Goal: Task Accomplishment & Management: Manage account settings

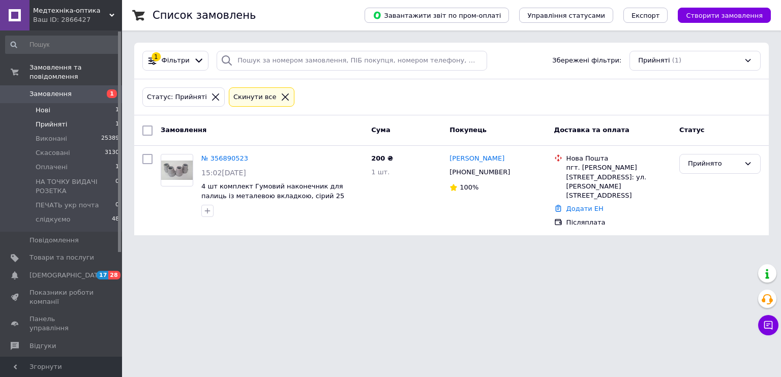
click at [60, 103] on li "Нові 1" at bounding box center [62, 110] width 125 height 14
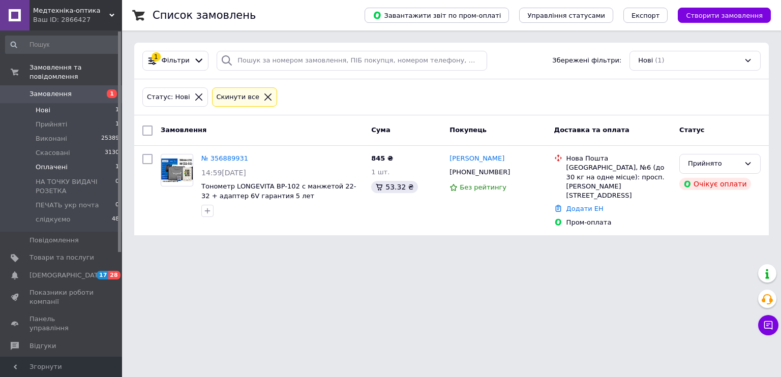
click at [65, 160] on li "Оплачені 1" at bounding box center [62, 167] width 125 height 14
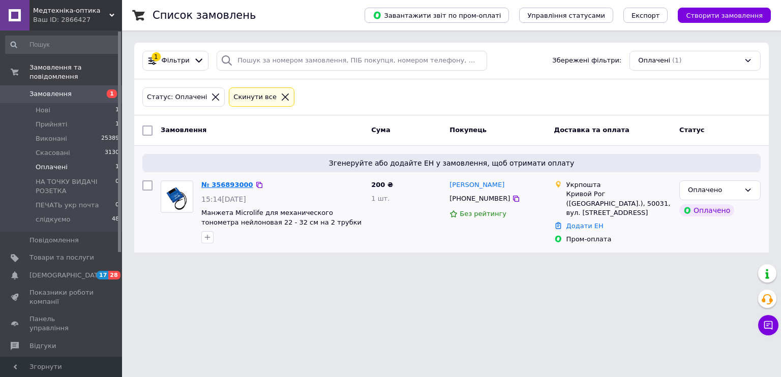
click at [235, 183] on link "№ 356893000" at bounding box center [227, 185] width 52 height 8
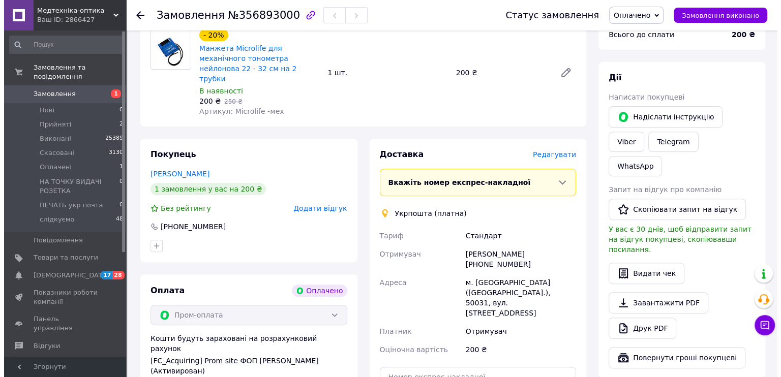
scroll to position [407, 0]
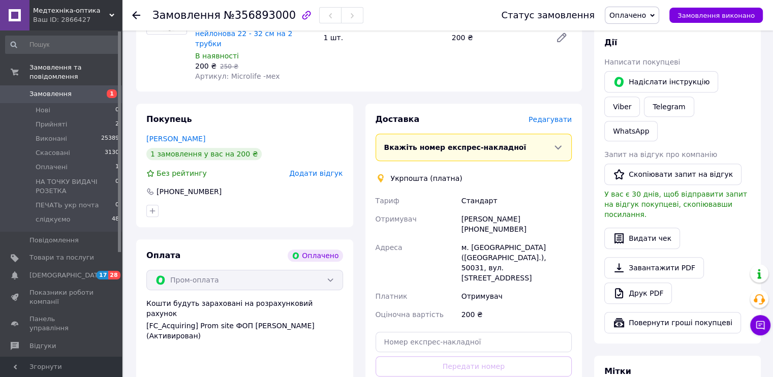
click at [553, 115] on span "Редагувати" at bounding box center [550, 119] width 43 height 8
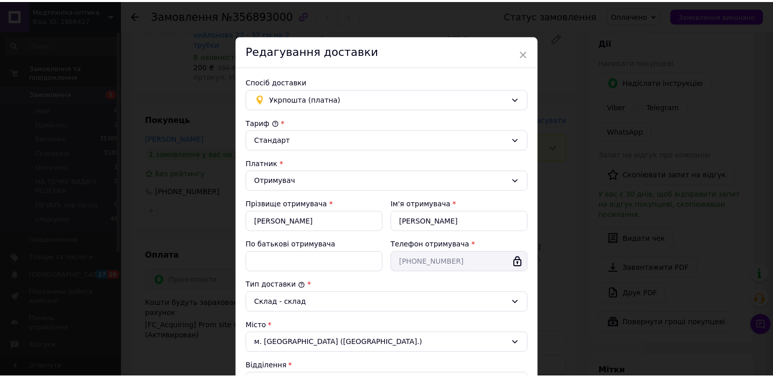
scroll to position [256, 0]
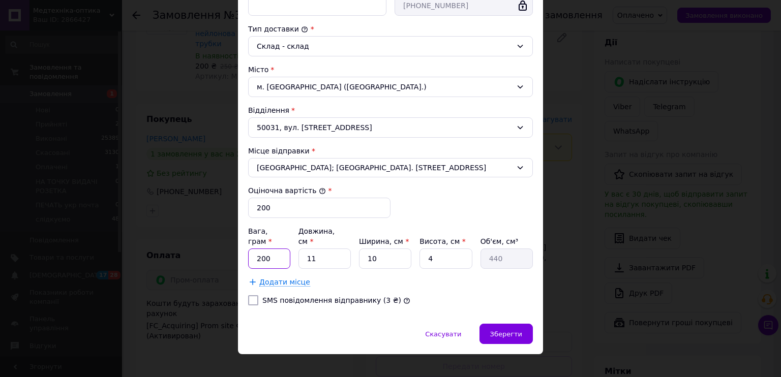
click at [275, 248] on input "200" at bounding box center [269, 258] width 42 height 20
type input "120"
click at [507, 330] on span "Зберегти" at bounding box center [506, 334] width 32 height 8
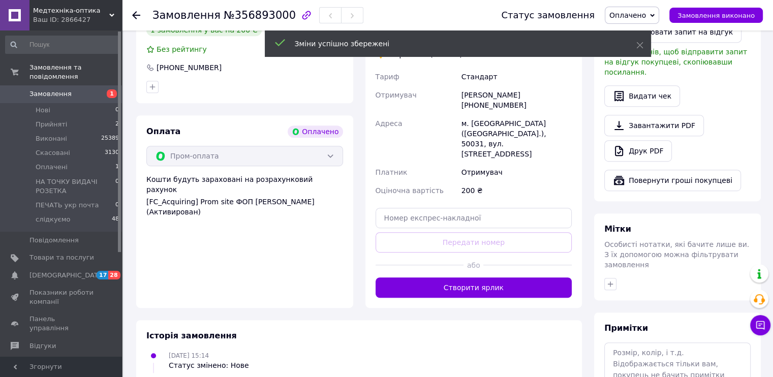
scroll to position [559, 0]
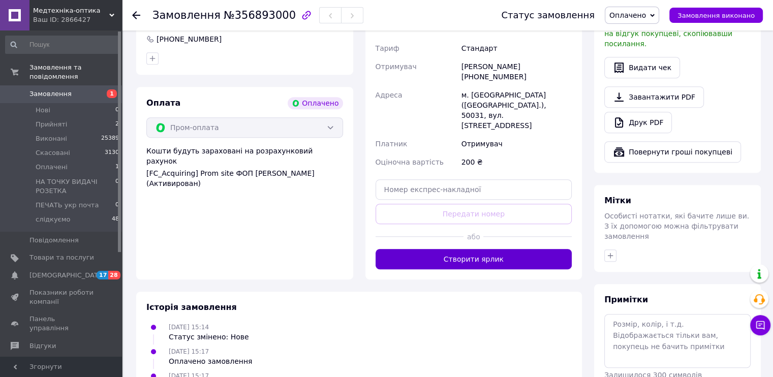
click at [507, 249] on button "Створити ярлик" at bounding box center [474, 259] width 197 height 20
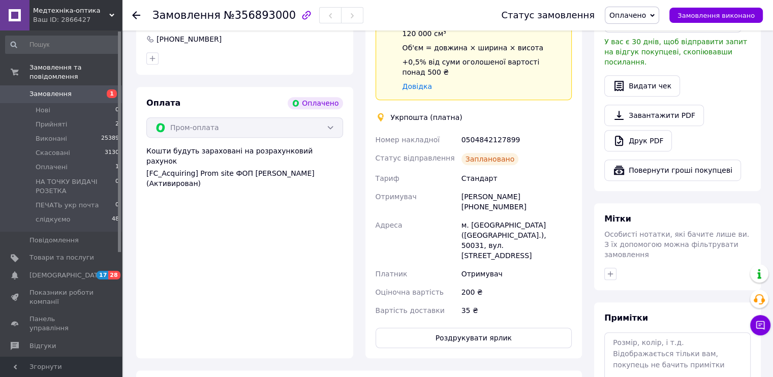
click at [641, 12] on span "Оплачено" at bounding box center [627, 15] width 37 height 8
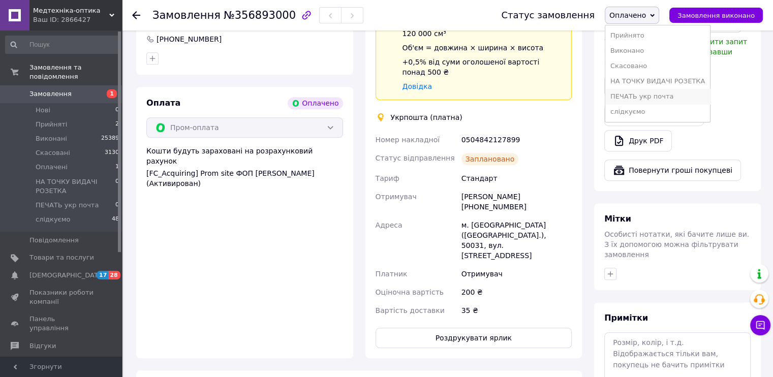
click at [673, 96] on li "ПЕЧАТЬ укр почта" at bounding box center [657, 96] width 105 height 15
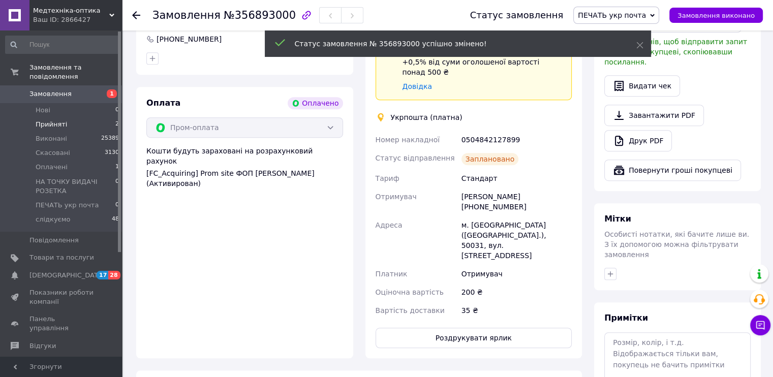
click at [63, 120] on span "Прийняті" at bounding box center [52, 124] width 32 height 9
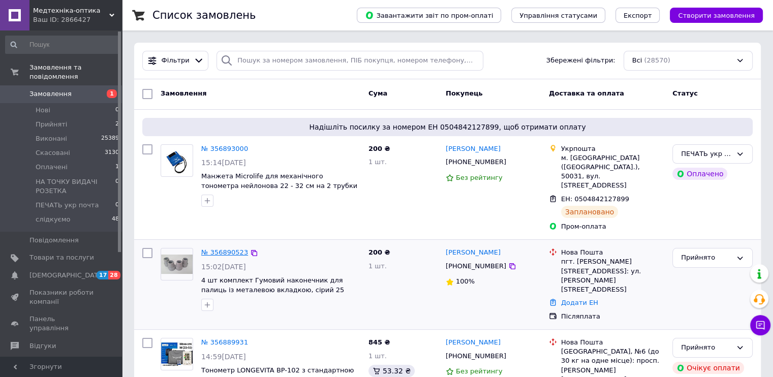
click at [223, 248] on link "№ 356890523" at bounding box center [224, 252] width 47 height 8
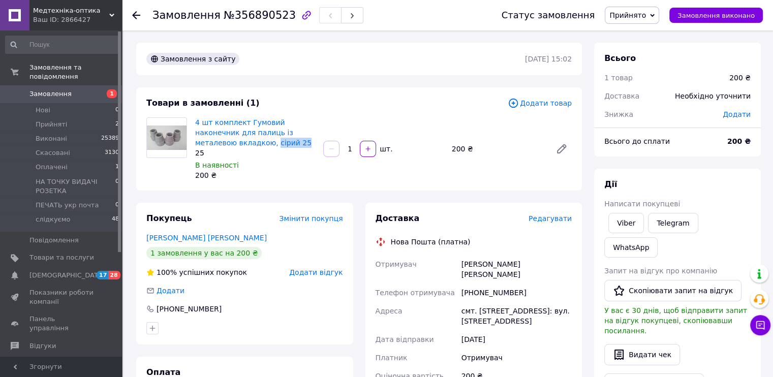
drag, startPoint x: 223, startPoint y: 143, endPoint x: 193, endPoint y: 146, distance: 30.1
click at [193, 146] on div "4 шт комплект Гумовий наконечник для палиць із металевою вкладкою, сірий 25 25 …" at bounding box center [255, 148] width 128 height 67
copy link "сірий 25"
click at [561, 215] on span "Редагувати" at bounding box center [550, 218] width 43 height 8
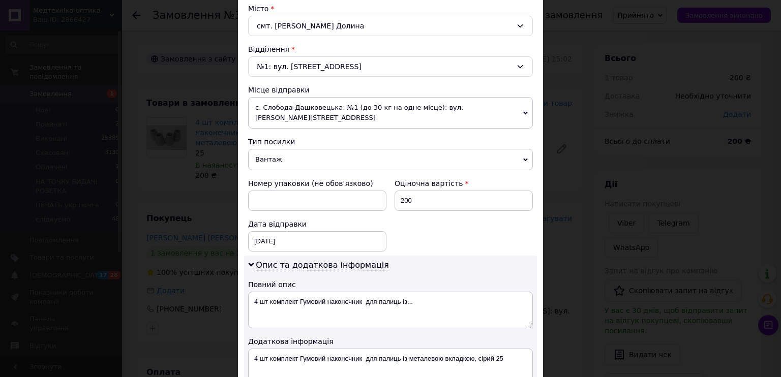
scroll to position [407, 0]
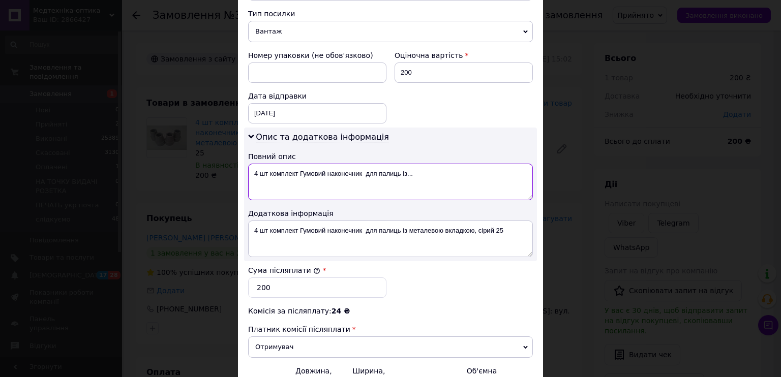
click at [306, 164] on textarea "4 шт комплект Гумовий наконечник для палиць із..." at bounding box center [390, 182] width 285 height 37
paste textarea "сірий 25"
click at [248, 164] on textarea "сірий 25" at bounding box center [390, 182] width 285 height 37
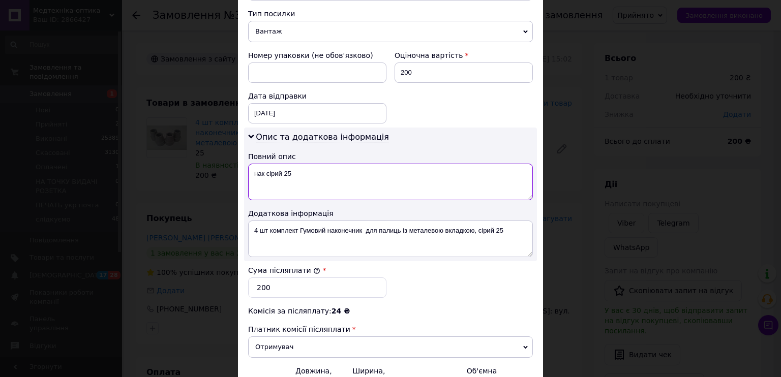
click at [281, 164] on textarea "нак сірий 25" at bounding box center [390, 182] width 285 height 37
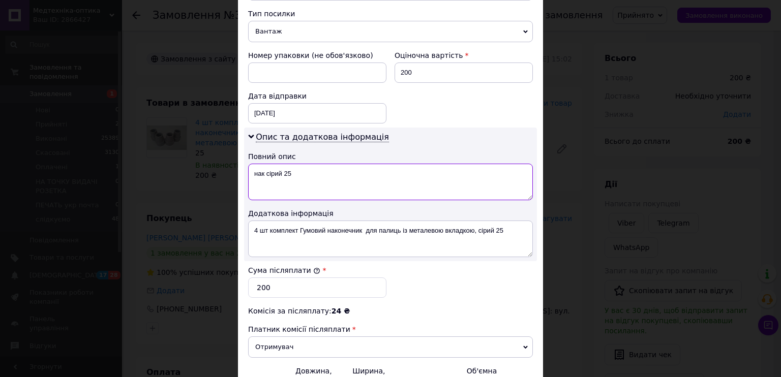
click at [281, 164] on textarea "нак сірий 25" at bounding box center [390, 182] width 285 height 37
type textarea "нак сірий 25"
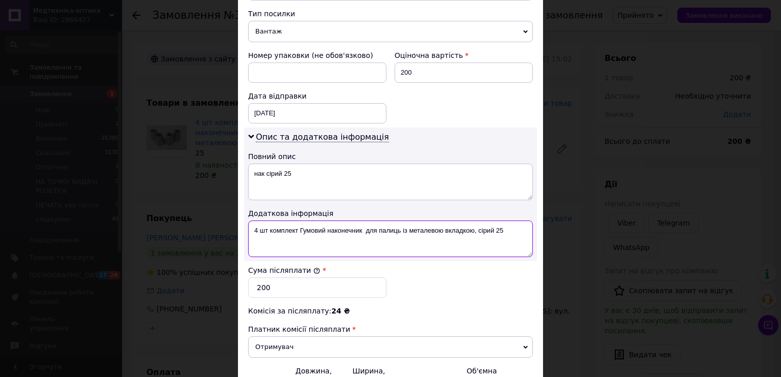
click at [300, 221] on textarea "4 шт комплект Гумовий наконечник для палиць із металевою вкладкою, сірий 25" at bounding box center [390, 239] width 285 height 37
paste textarea "нак"
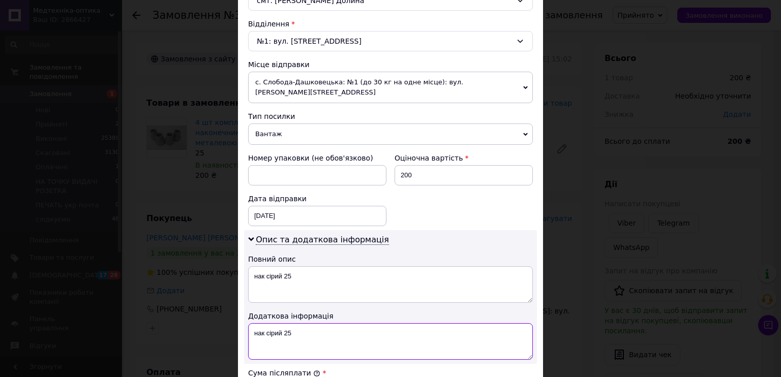
scroll to position [305, 0]
type textarea "нак сірий 25"
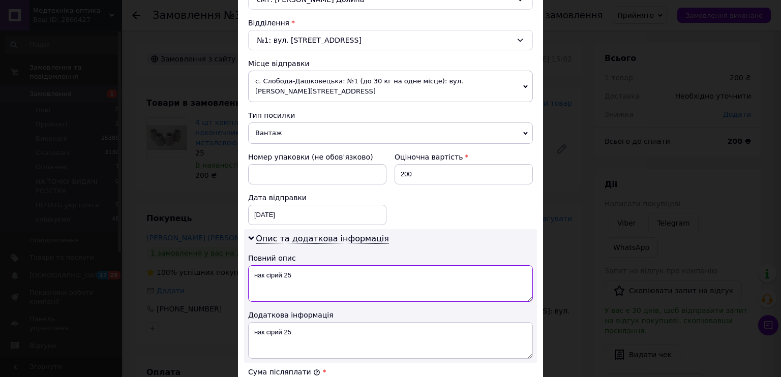
click at [296, 265] on textarea "нак сірий 25" at bounding box center [390, 283] width 285 height 37
click at [291, 266] on textarea "нак сірий 25" at bounding box center [390, 283] width 285 height 37
click at [291, 265] on textarea "нак сірий 25" at bounding box center [390, 283] width 285 height 37
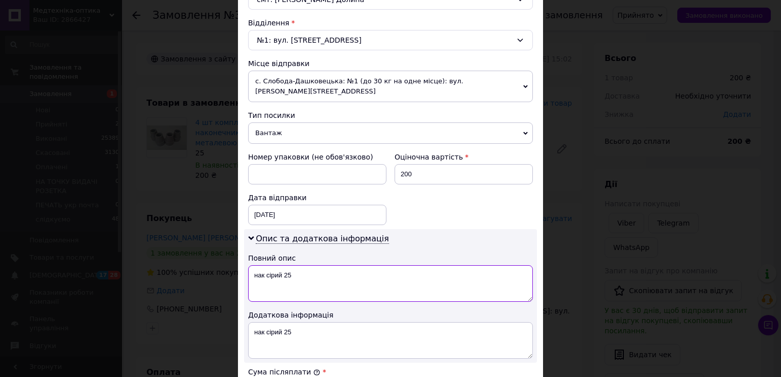
click at [291, 265] on textarea "нак сірий 25" at bounding box center [390, 283] width 285 height 37
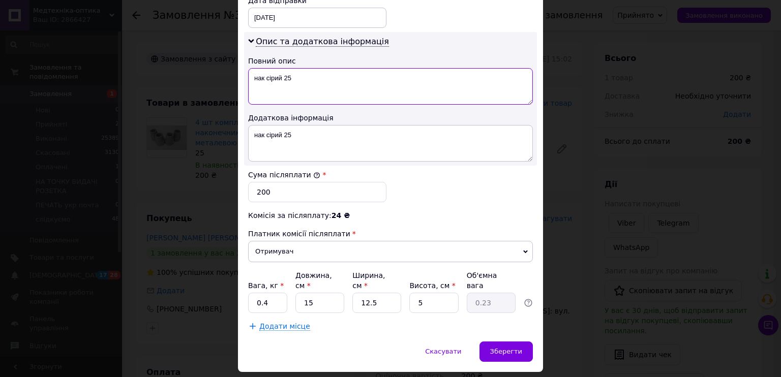
scroll to position [508, 0]
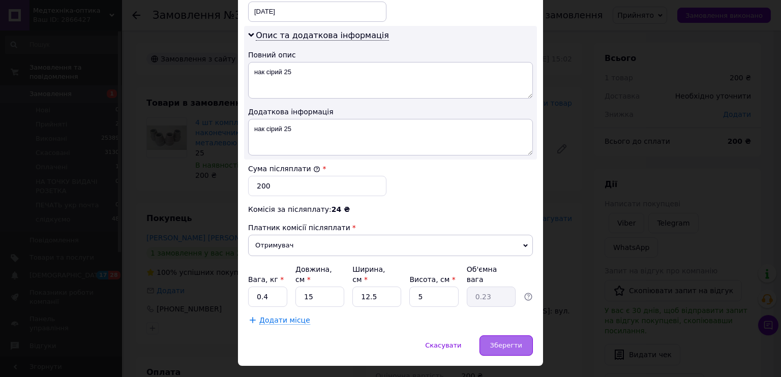
click at [506, 341] on span "Зберегти" at bounding box center [506, 345] width 32 height 8
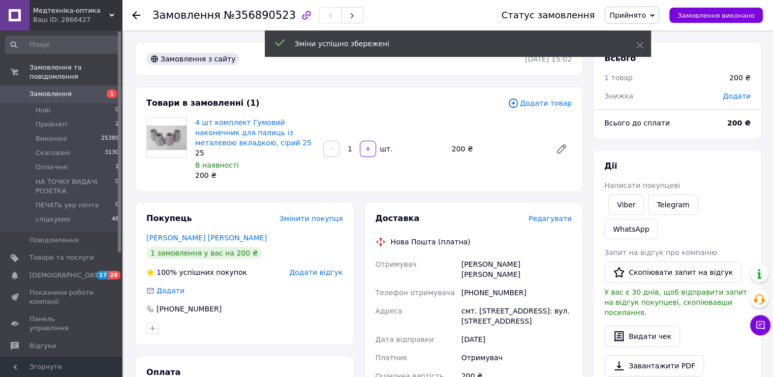
scroll to position [203, 0]
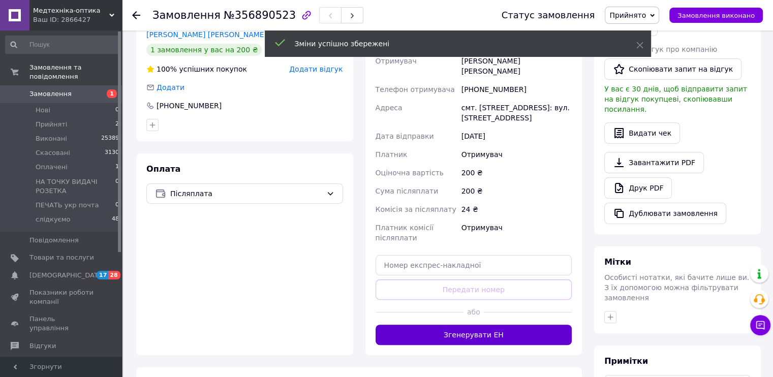
click at [457, 326] on button "Згенерувати ЕН" at bounding box center [474, 335] width 197 height 20
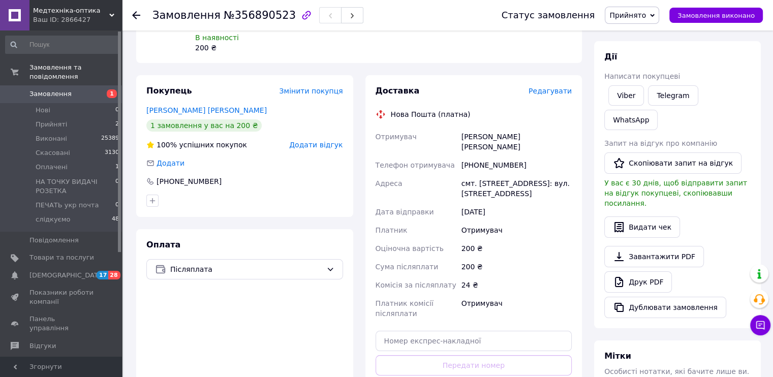
scroll to position [51, 0]
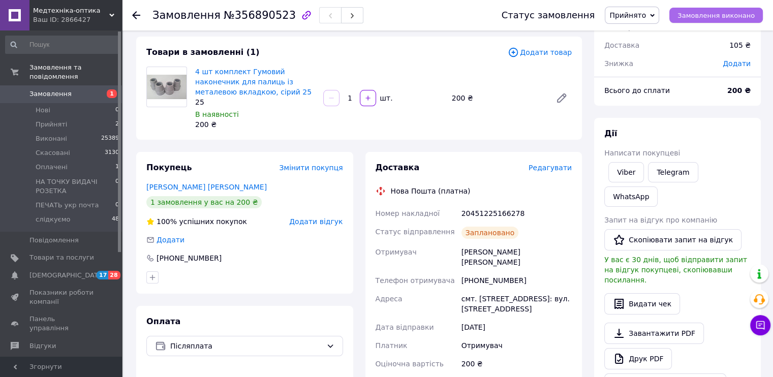
click at [719, 14] on span "Замовлення виконано" at bounding box center [715, 16] width 77 height 8
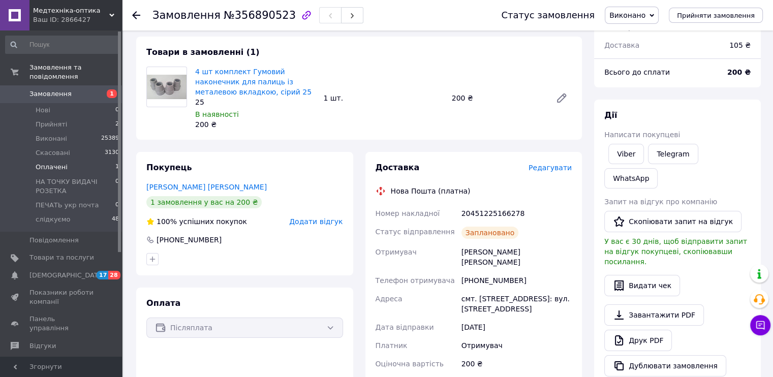
click at [61, 163] on span "Оплачені" at bounding box center [52, 167] width 32 height 9
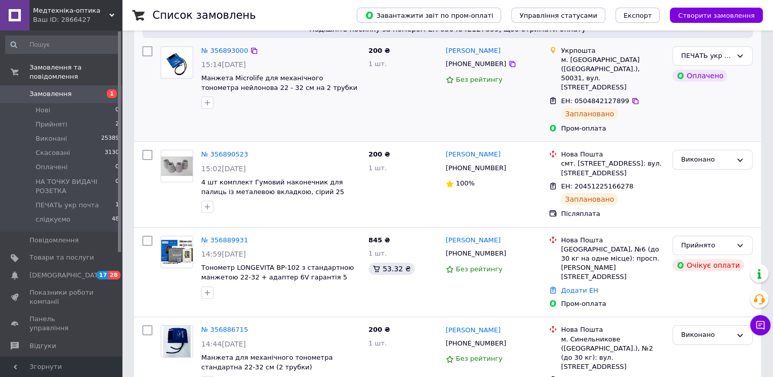
scroll to position [102, 0]
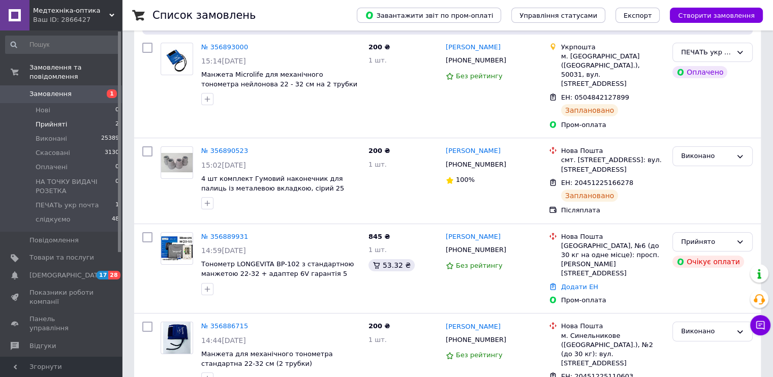
click at [49, 120] on span "Прийняті" at bounding box center [52, 124] width 32 height 9
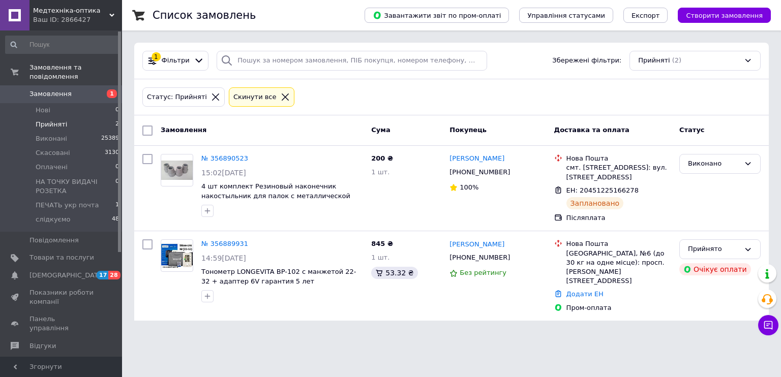
click at [54, 89] on span "Замовлення" at bounding box center [50, 93] width 42 height 9
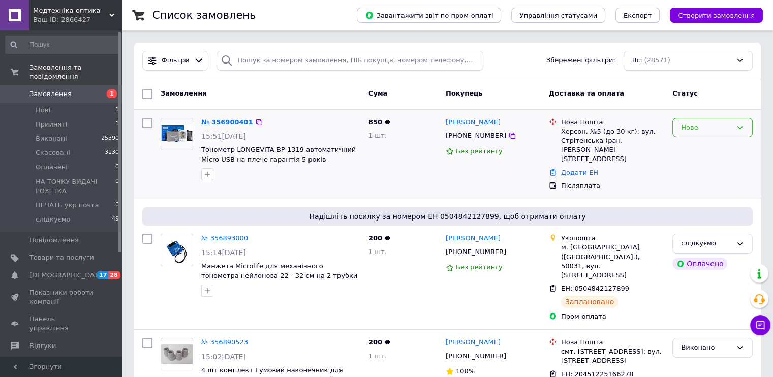
click at [729, 127] on div "Нове" at bounding box center [706, 127] width 51 height 11
click at [708, 148] on li "Прийнято" at bounding box center [712, 148] width 79 height 19
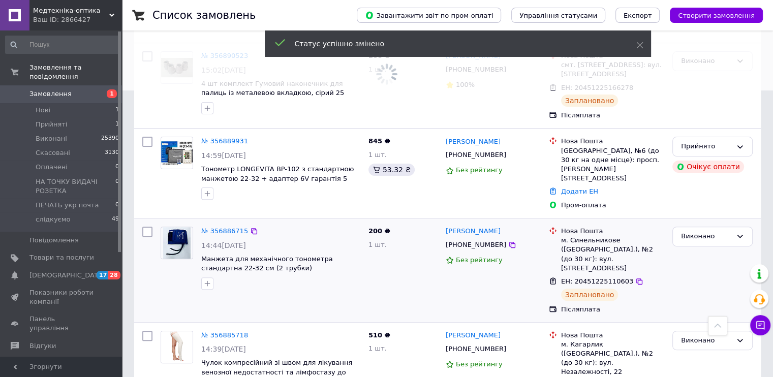
scroll to position [305, 0]
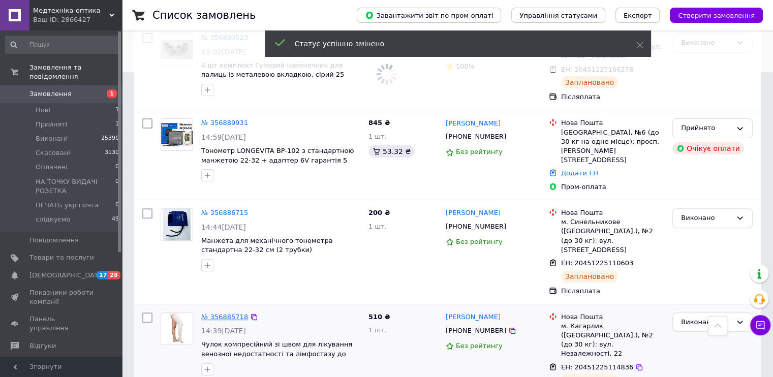
click at [226, 313] on link "№ 356885718" at bounding box center [224, 317] width 47 height 8
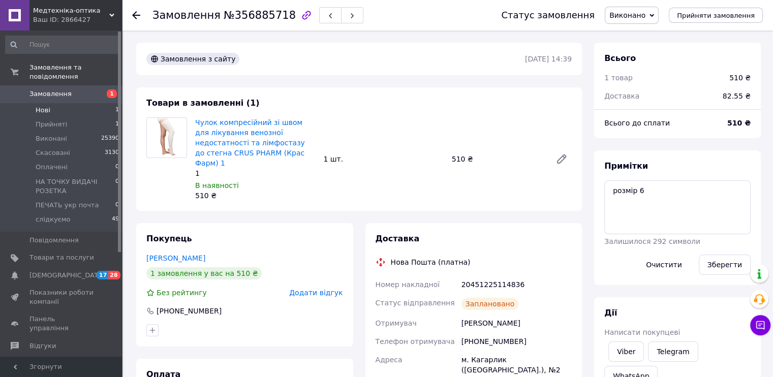
click at [49, 106] on span "Нові" at bounding box center [43, 110] width 15 height 9
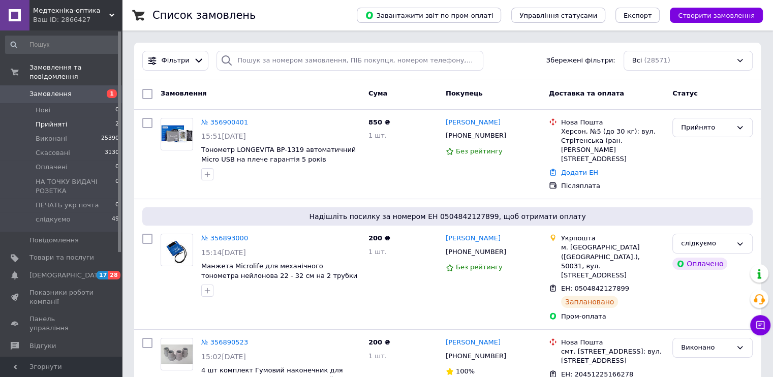
click at [57, 120] on span "Прийняті" at bounding box center [52, 124] width 32 height 9
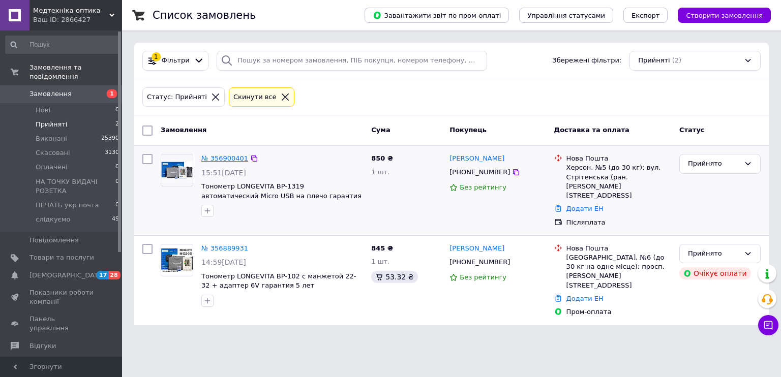
click at [230, 158] on link "№ 356900401" at bounding box center [224, 158] width 47 height 8
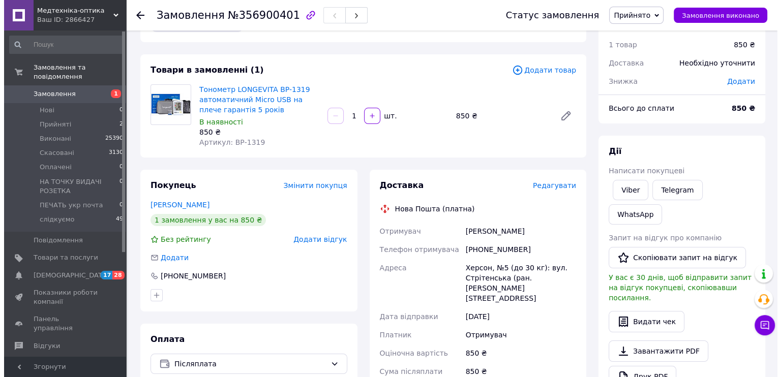
scroll to position [51, 0]
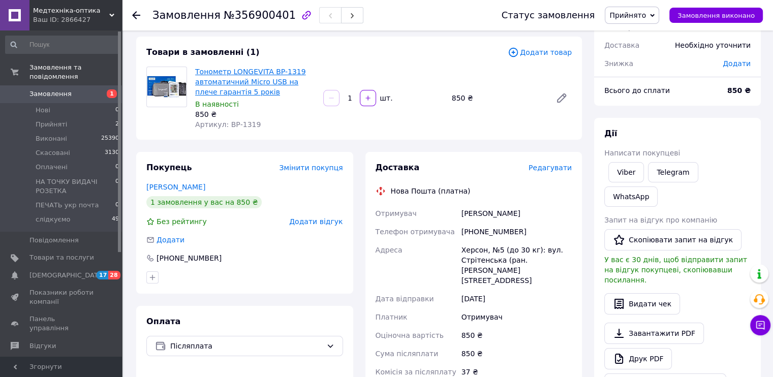
click at [240, 75] on link "Тонометр LONGEVITA BP-1319 автоматичний Micro USB на плече гарантія 5 років" at bounding box center [250, 82] width 111 height 28
drag, startPoint x: 239, startPoint y: 123, endPoint x: 227, endPoint y: 128, distance: 13.5
click at [227, 128] on div "Артикул: ВР-1319" at bounding box center [255, 124] width 120 height 10
copy span "ВР-1319"
click at [554, 169] on span "Редагувати" at bounding box center [550, 168] width 43 height 8
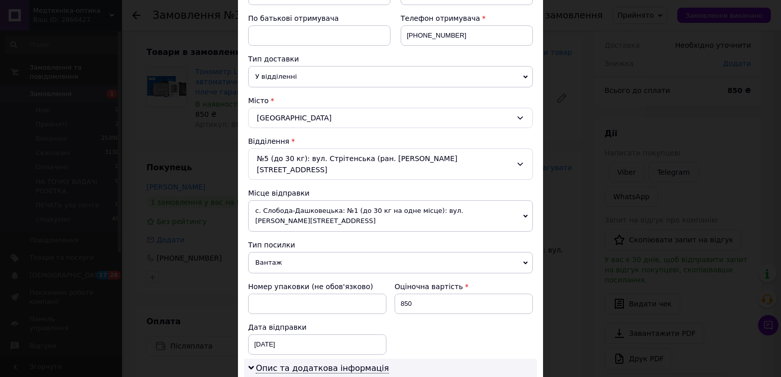
scroll to position [407, 0]
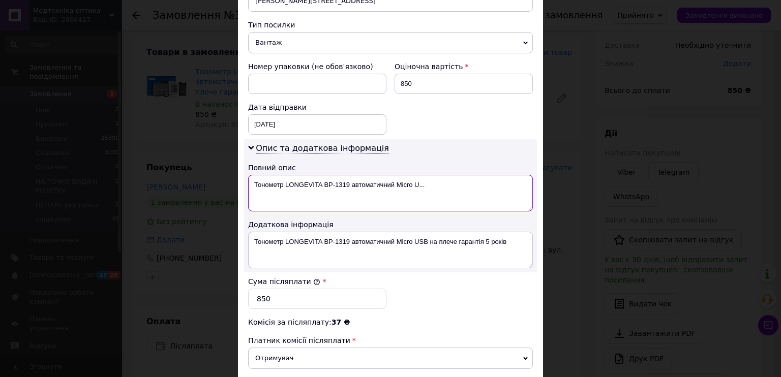
drag, startPoint x: 348, startPoint y: 160, endPoint x: 429, endPoint y: 170, distance: 81.4
click at [429, 175] on textarea "Тонометр LONGEVITA BP-1319 автоматичний Micro U..." at bounding box center [390, 193] width 285 height 37
click at [317, 175] on textarea "Тонометр LONGEVITA BP-1319" at bounding box center [390, 193] width 285 height 37
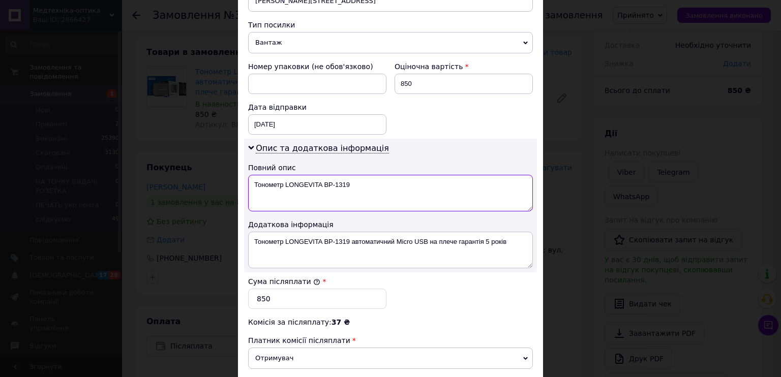
type textarea "Тонометр LONGEVITA BP-1319"
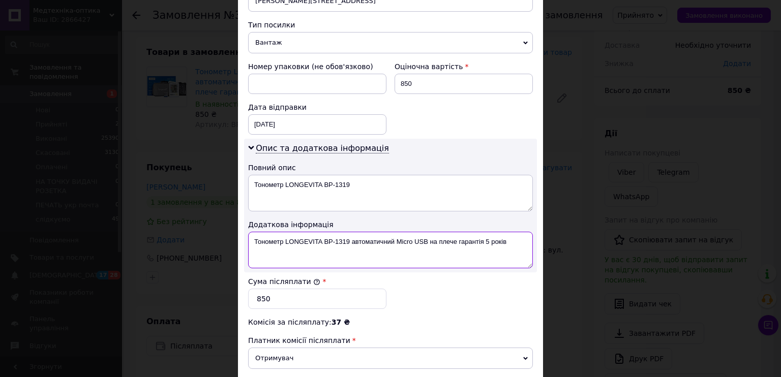
click at [339, 232] on textarea "Тонометр LONGEVITA BP-1319 автоматичний Micro USB на плече гарантія 5 років" at bounding box center [390, 250] width 285 height 37
paste textarea
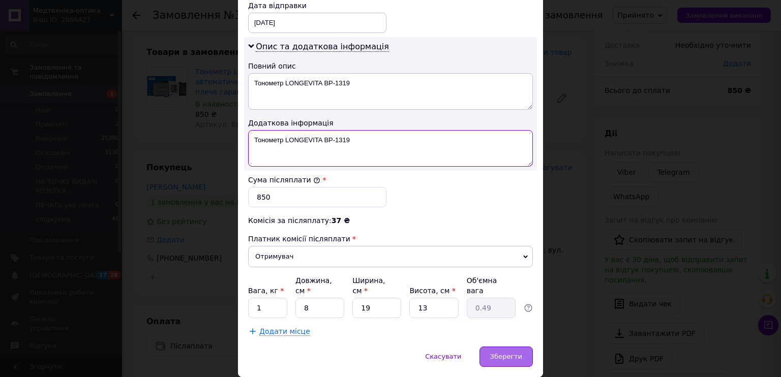
type textarea "Тонометр LONGEVITA BP-1319"
click at [504, 347] on div "Зберегти" at bounding box center [505, 357] width 53 height 20
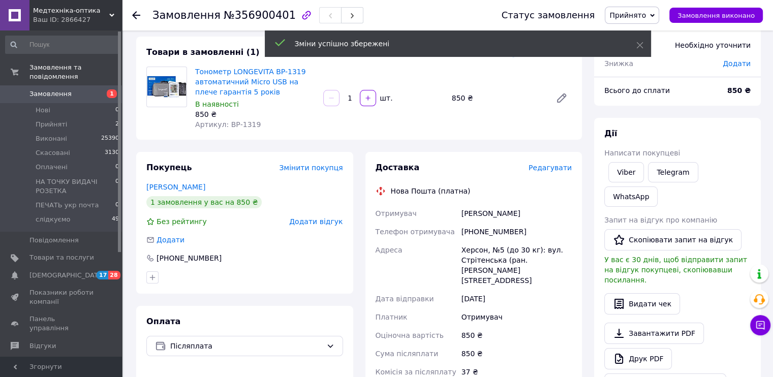
click at [557, 165] on span "Редагувати" at bounding box center [550, 168] width 43 height 8
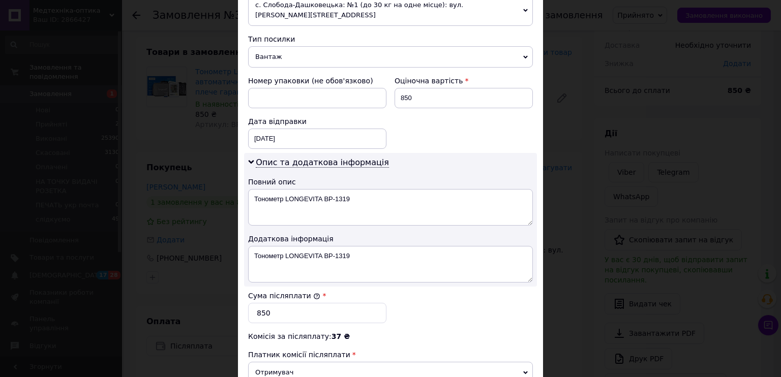
scroll to position [457, 0]
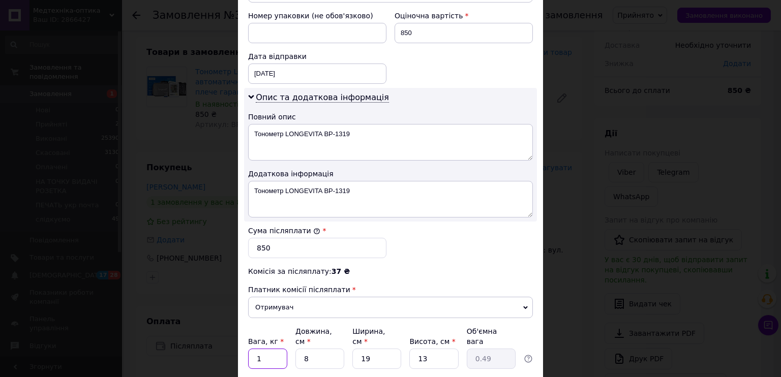
click at [264, 349] on input "1" at bounding box center [267, 359] width 39 height 20
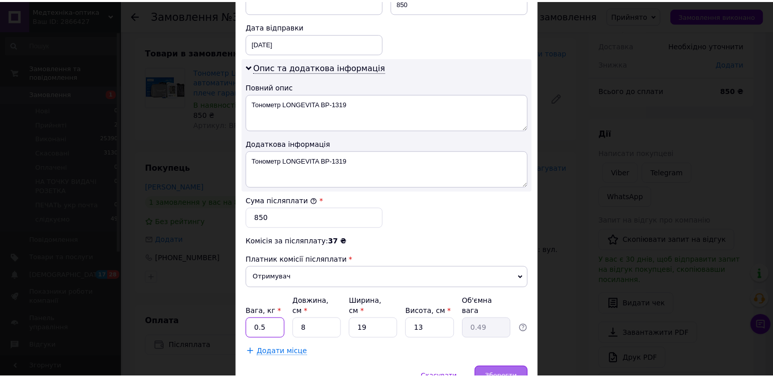
scroll to position [508, 0]
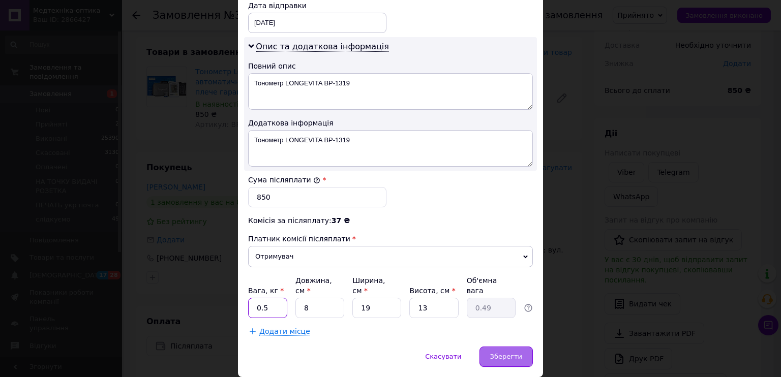
type input "0.5"
click at [506, 353] on span "Зберегти" at bounding box center [506, 357] width 32 height 8
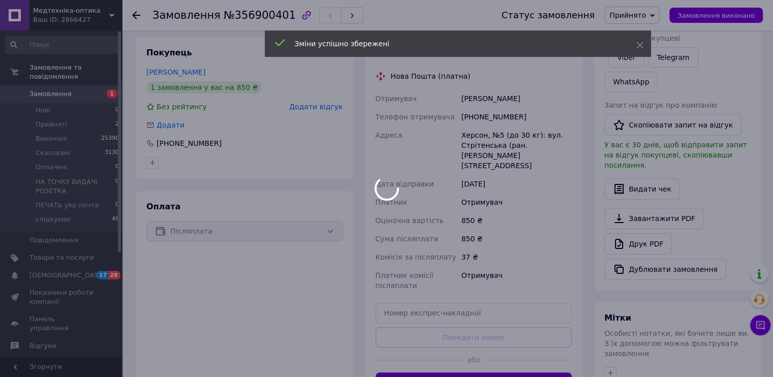
scroll to position [356, 0]
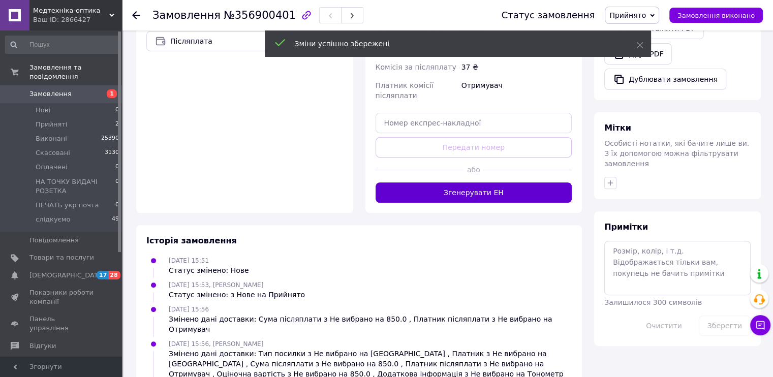
click at [488, 182] on button "Згенерувати ЕН" at bounding box center [474, 192] width 197 height 20
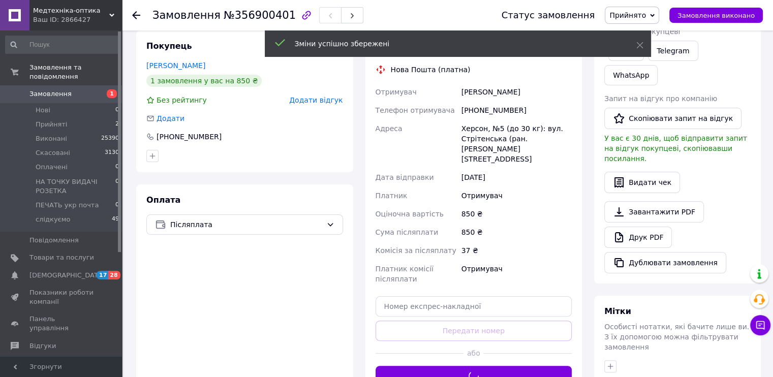
scroll to position [51, 0]
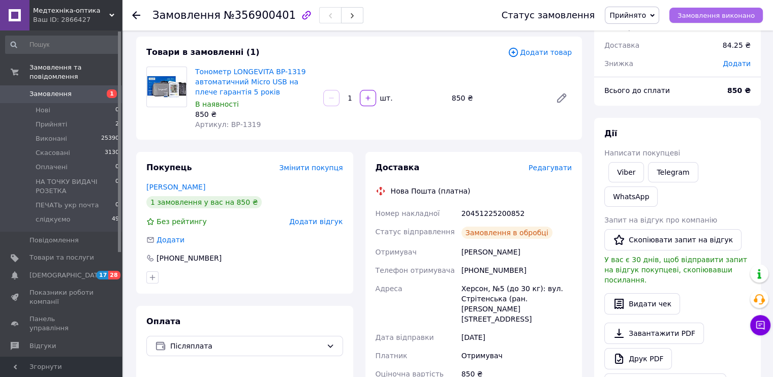
click at [717, 18] on span "Замовлення виконано" at bounding box center [715, 16] width 77 height 8
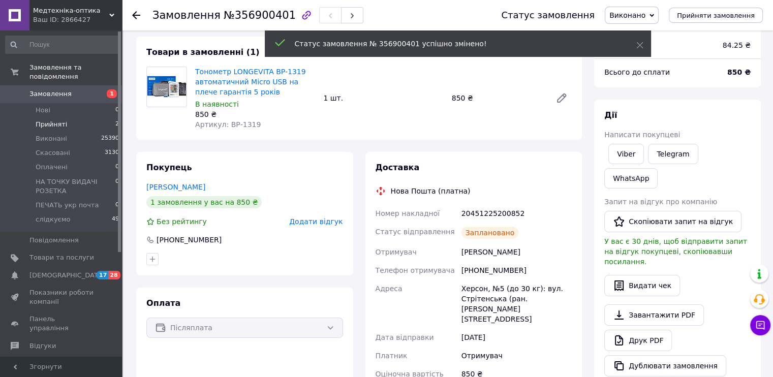
click at [61, 120] on span "Прийняті" at bounding box center [52, 124] width 32 height 9
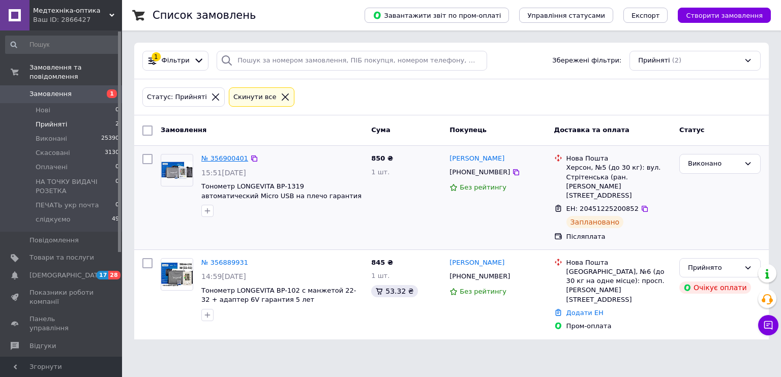
click at [233, 158] on link "№ 356900401" at bounding box center [224, 158] width 47 height 8
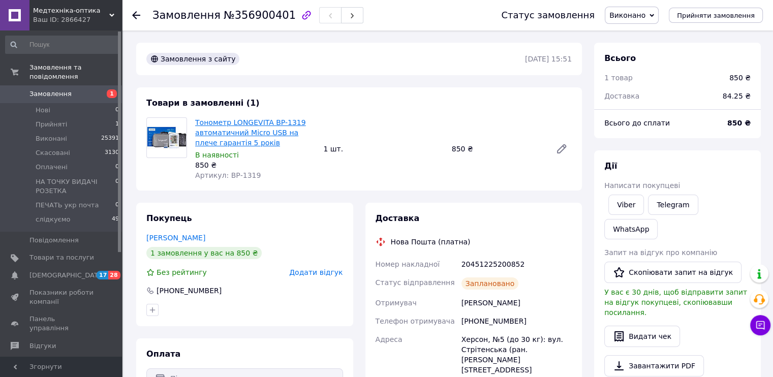
click at [266, 130] on link "Тонометр LONGEVITA BP-1319 автоматичний Micro USB на плече гарантія 5 років" at bounding box center [250, 132] width 111 height 28
click at [55, 120] on span "Прийняті" at bounding box center [52, 124] width 32 height 9
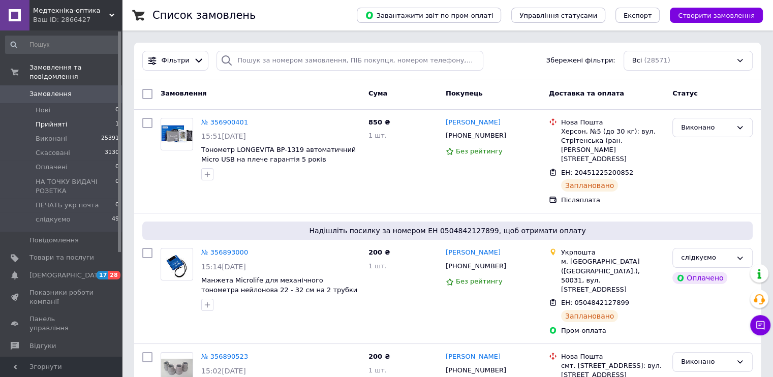
click at [57, 120] on span "Прийняті" at bounding box center [52, 124] width 32 height 9
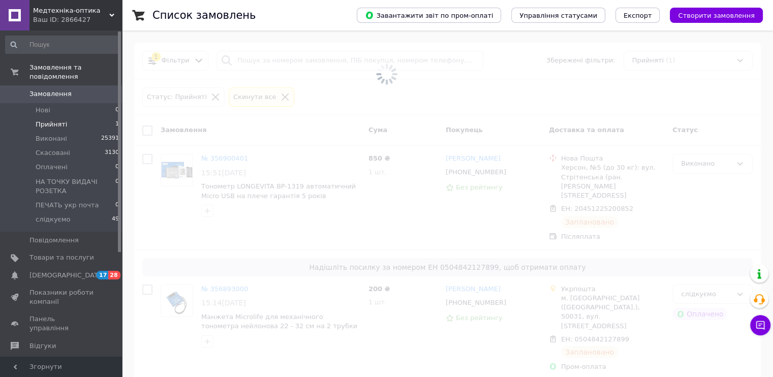
click at [55, 120] on span "Прийняті" at bounding box center [52, 124] width 32 height 9
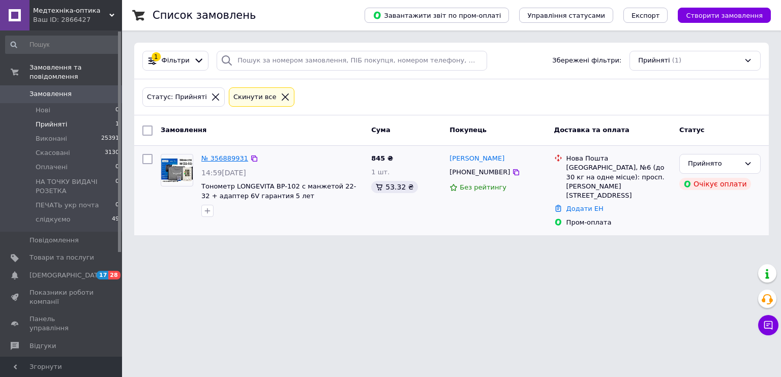
click at [222, 155] on link "№ 356889931" at bounding box center [224, 158] width 47 height 8
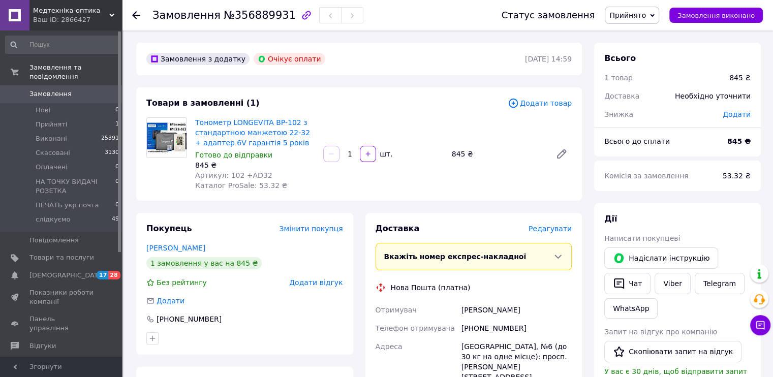
click at [648, 8] on span "Прийнято" at bounding box center [632, 15] width 54 height 17
click at [649, 52] on li "Скасовано" at bounding box center [657, 50] width 105 height 15
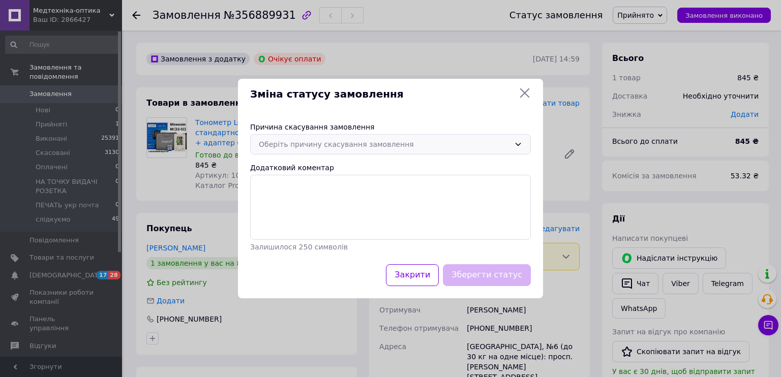
click at [371, 144] on div "Оберіть причину скасування замовлення" at bounding box center [384, 144] width 251 height 11
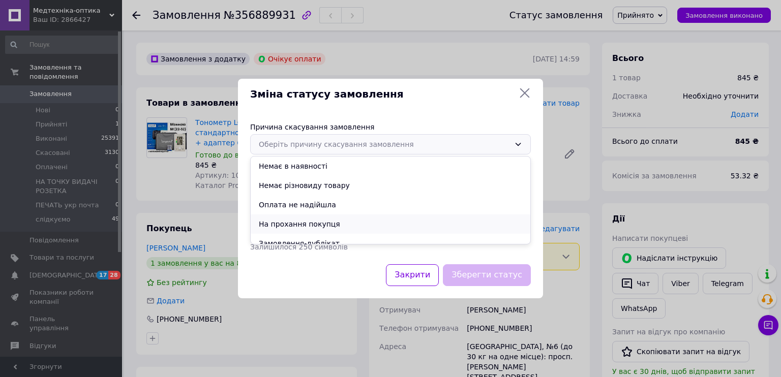
click at [313, 218] on li "На прохання покупця" at bounding box center [390, 223] width 279 height 19
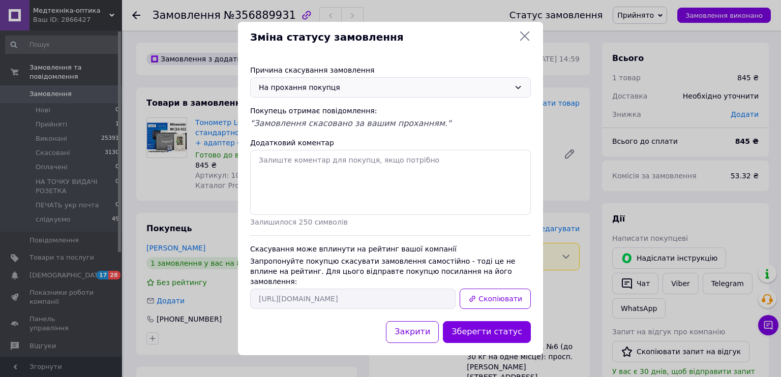
click at [403, 93] on div "На прохання покупця" at bounding box center [384, 87] width 251 height 11
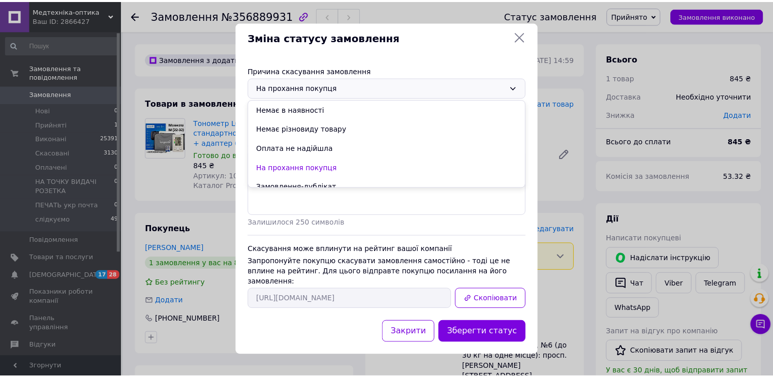
scroll to position [48, 0]
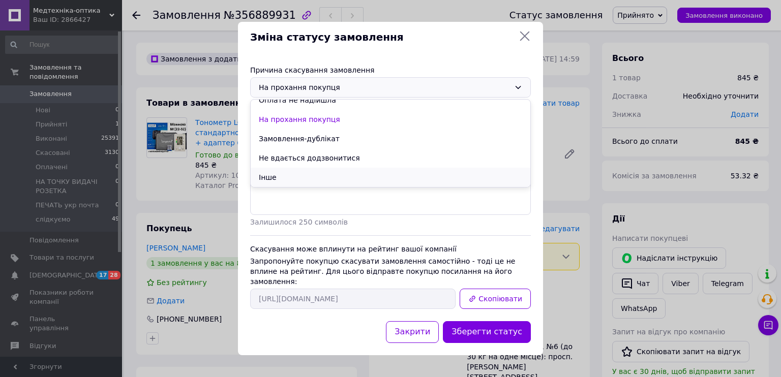
click at [289, 181] on li "Інше" at bounding box center [390, 177] width 279 height 19
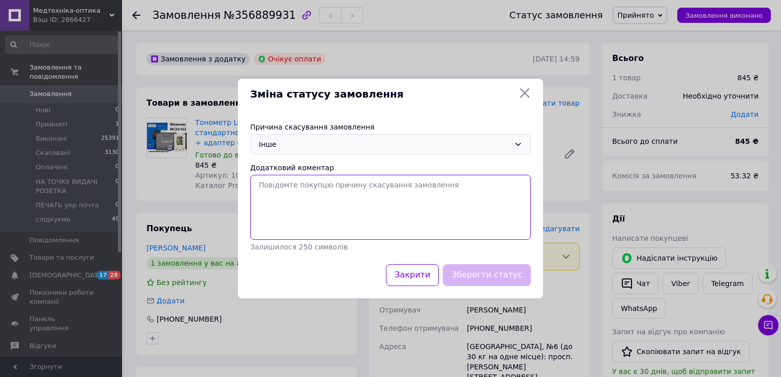
click at [320, 197] on textarea "Додатковий коментар" at bounding box center [390, 207] width 281 height 65
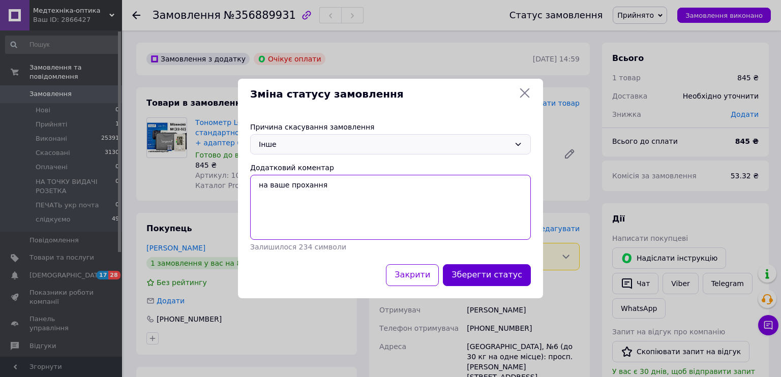
type textarea "на ваше прохання"
click at [499, 270] on button "Зберегти статус" at bounding box center [487, 275] width 88 height 22
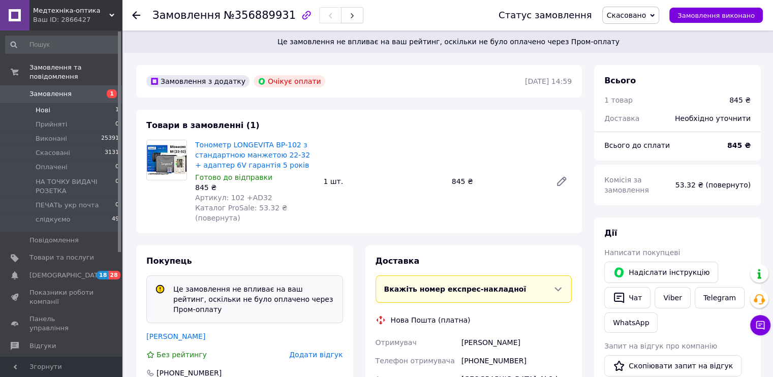
click at [48, 106] on span "Нові" at bounding box center [43, 110] width 15 height 9
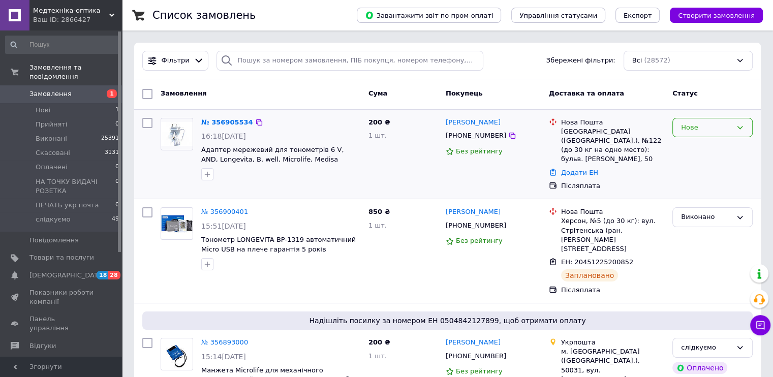
click at [719, 129] on div "Нове" at bounding box center [706, 127] width 51 height 11
click at [711, 150] on li "Прийнято" at bounding box center [712, 148] width 79 height 19
click at [229, 121] on link "№ 356905534" at bounding box center [227, 122] width 52 height 8
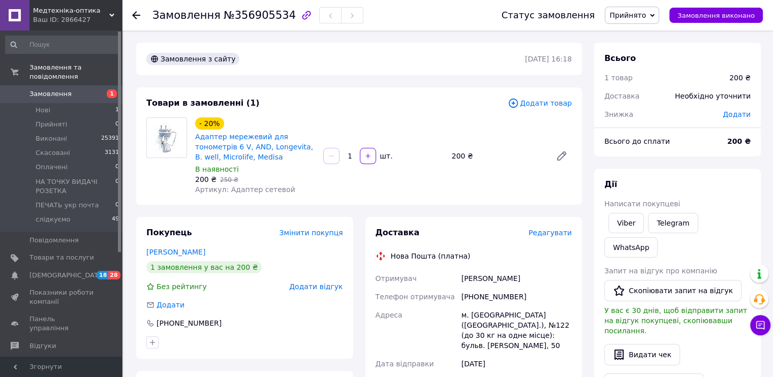
click at [547, 234] on span "Редагувати" at bounding box center [550, 233] width 43 height 8
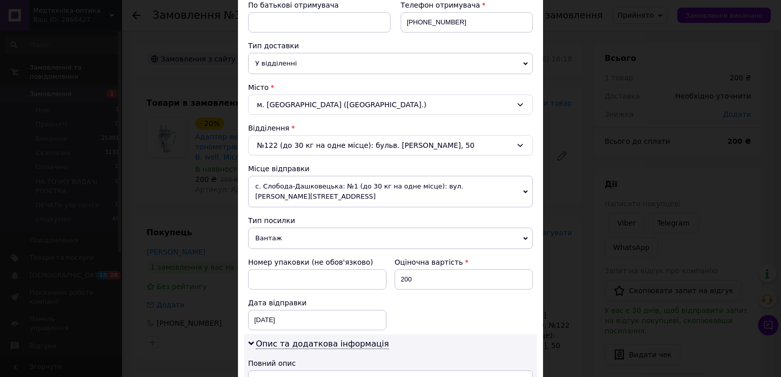
scroll to position [203, 0]
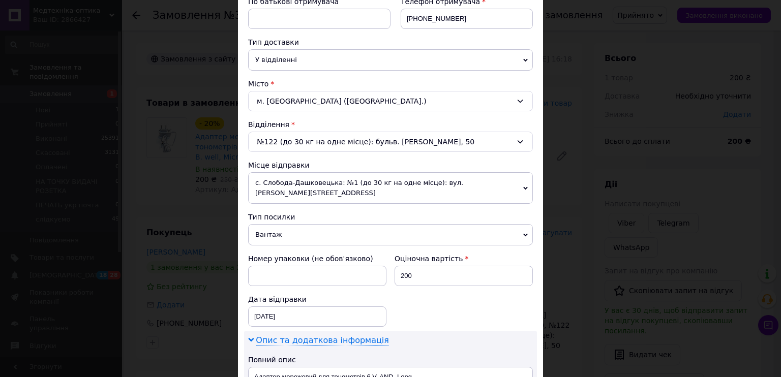
click at [300, 335] on span "Опис та додаткова інформація" at bounding box center [322, 340] width 133 height 10
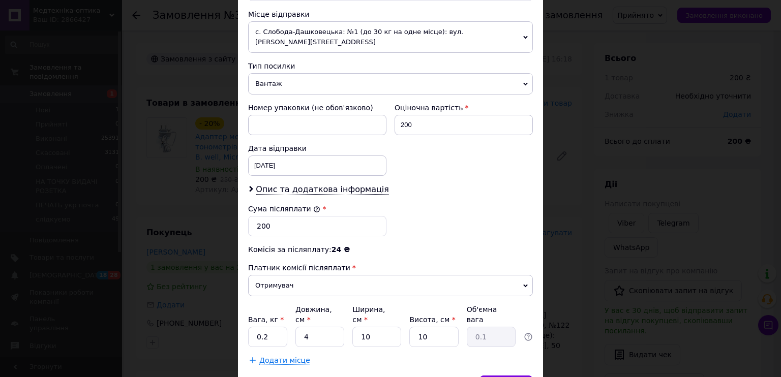
scroll to position [356, 0]
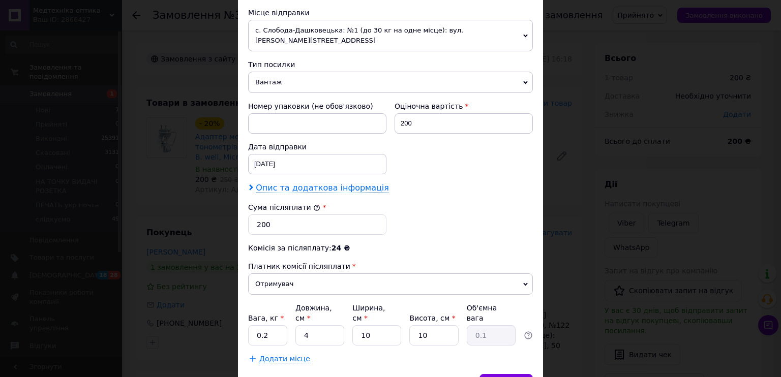
click at [319, 183] on span "Опис та додаткова інформація" at bounding box center [322, 188] width 133 height 10
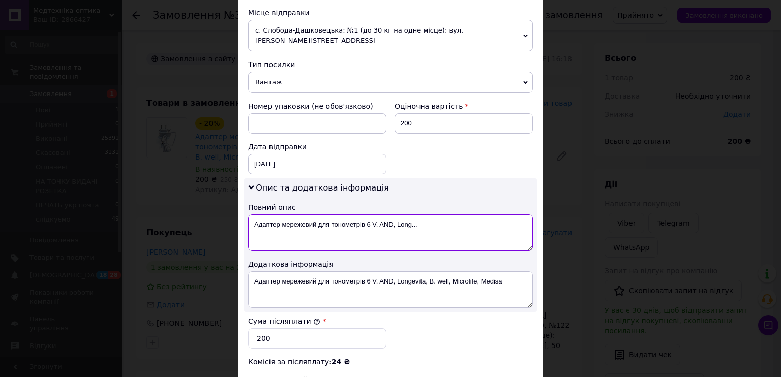
drag, startPoint x: 421, startPoint y: 213, endPoint x: 282, endPoint y: 212, distance: 138.7
click at [282, 214] on textarea "Адаптер мережевий для тонометрів 6 V, AND, Long..." at bounding box center [390, 232] width 285 height 37
click at [290, 214] on textarea "Адаптер А5Д" at bounding box center [390, 232] width 285 height 37
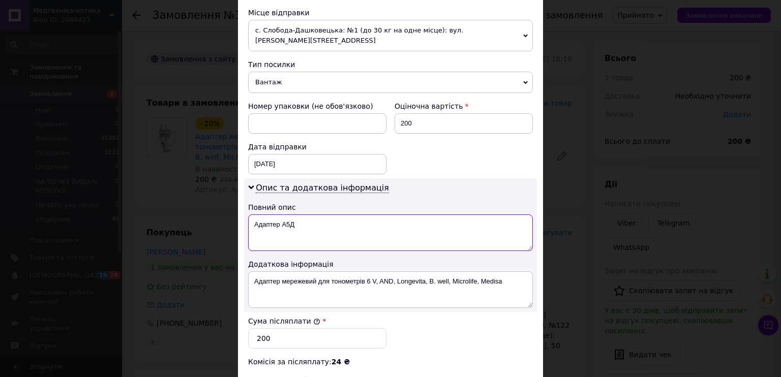
type textarea "Адаптер А5Д"
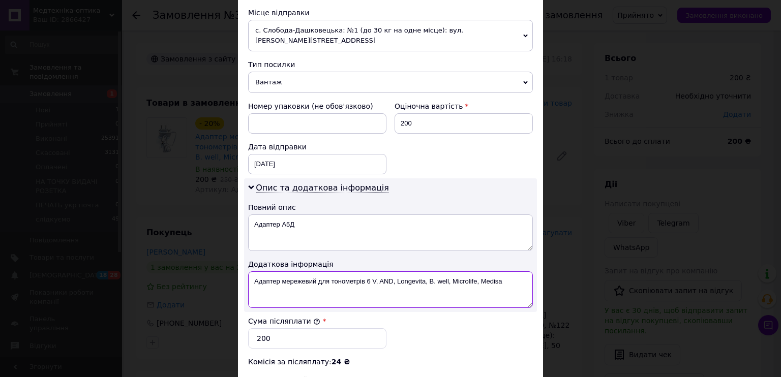
click at [297, 276] on textarea "Адаптер мережевий для тонометрів 6 V, AND, Longevita, B. well, Microlife, Medisa" at bounding box center [390, 289] width 285 height 37
paste textarea "5Д"
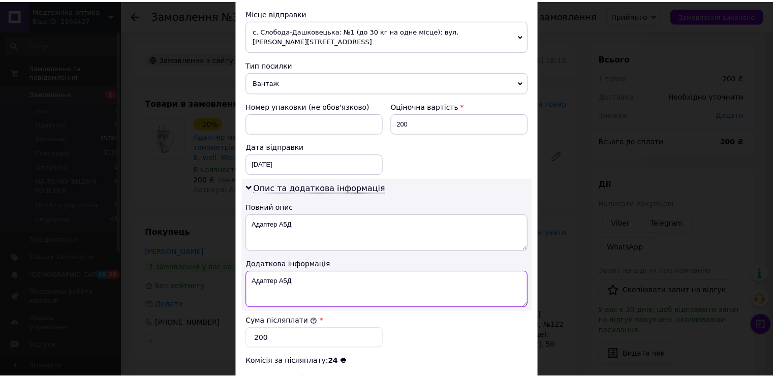
scroll to position [508, 0]
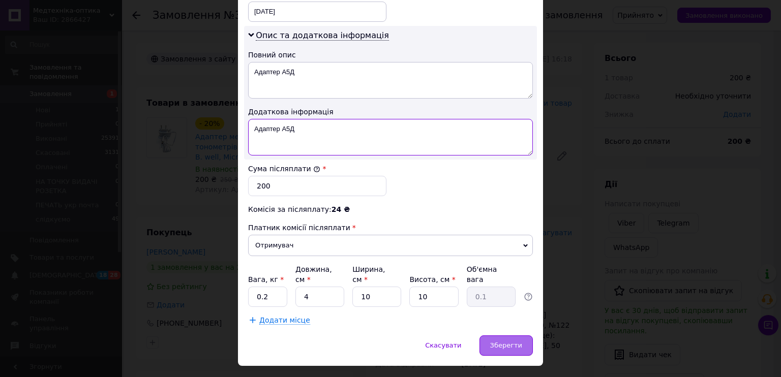
type textarea "Адаптер А5Д"
click at [506, 341] on span "Зберегти" at bounding box center [506, 345] width 32 height 8
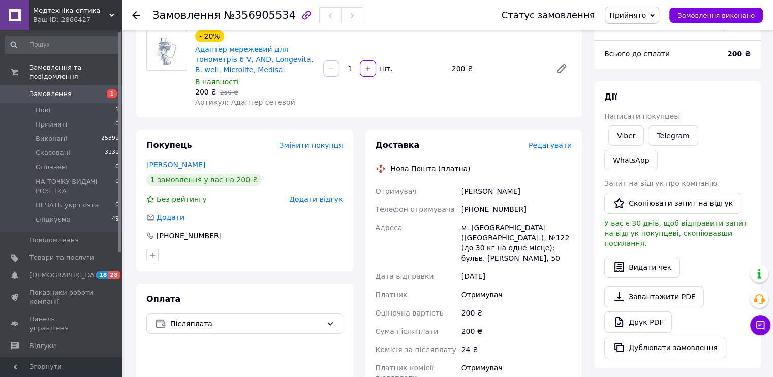
scroll to position [189, 0]
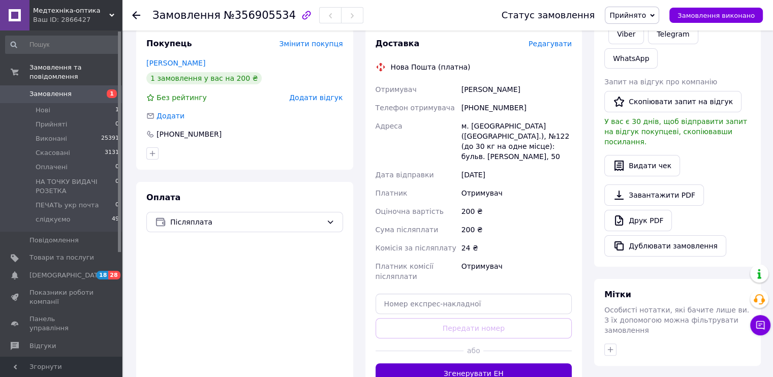
click at [494, 363] on button "Згенерувати ЕН" at bounding box center [474, 373] width 197 height 20
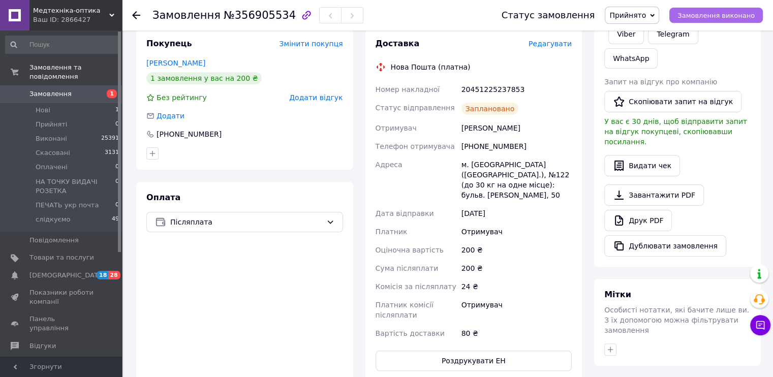
click at [711, 12] on span "Замовлення виконано" at bounding box center [715, 16] width 77 height 8
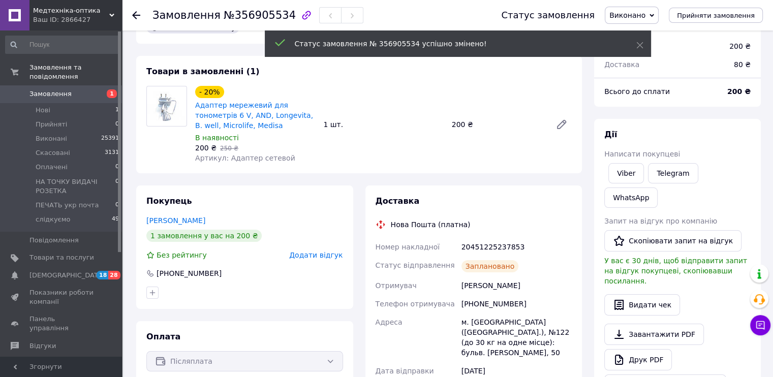
scroll to position [0, 0]
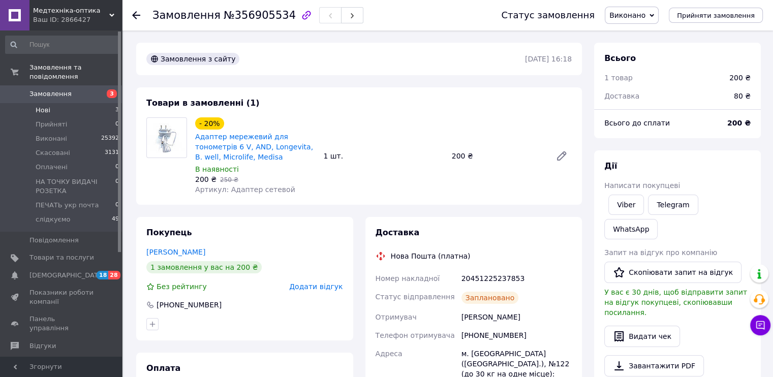
click at [69, 103] on li "Нові 3" at bounding box center [62, 110] width 125 height 14
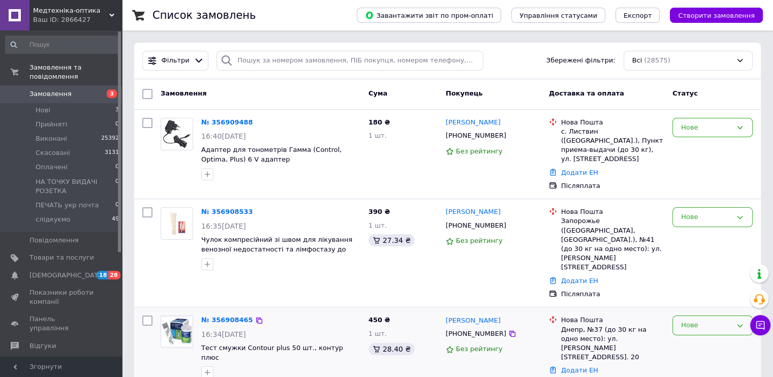
click at [715, 320] on div "Нове" at bounding box center [706, 325] width 51 height 11
click at [694, 337] on li "Прийнято" at bounding box center [712, 346] width 79 height 19
click at [728, 212] on div "Нове" at bounding box center [706, 217] width 51 height 11
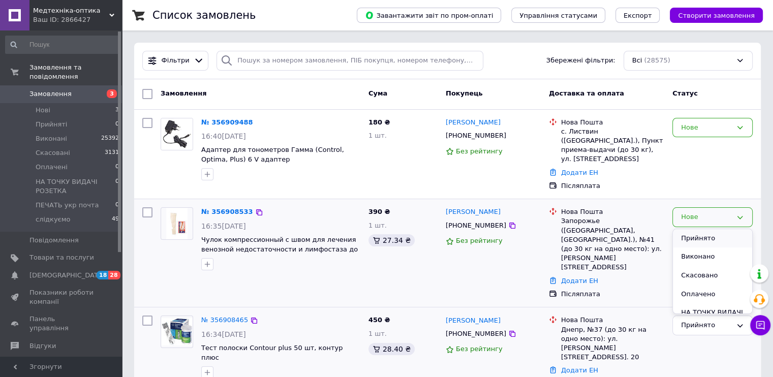
click at [704, 231] on li "Прийнято" at bounding box center [712, 238] width 79 height 19
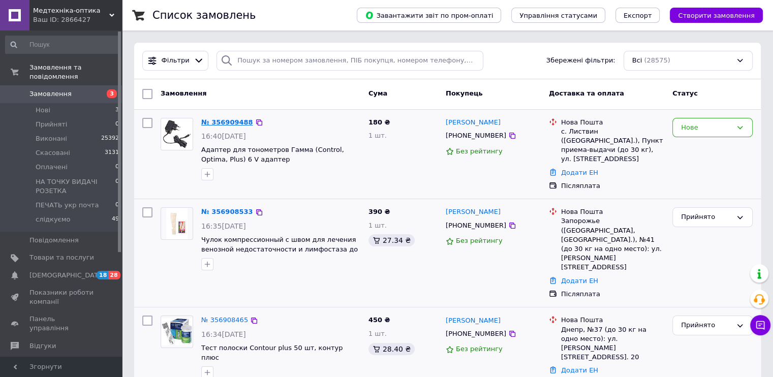
click at [220, 124] on link "№ 356909488" at bounding box center [227, 122] width 52 height 8
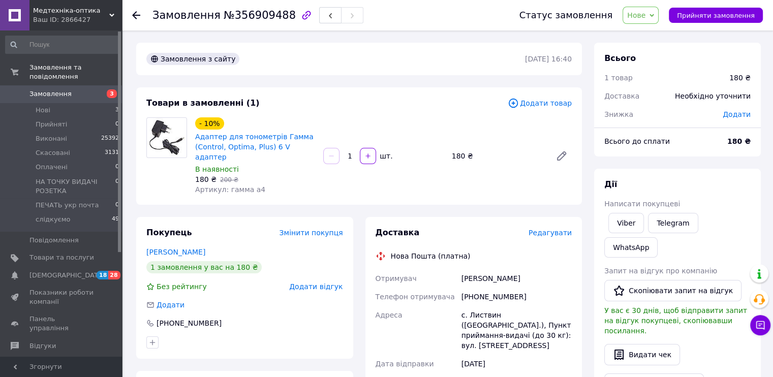
click at [548, 229] on span "Редагувати" at bounding box center [550, 233] width 43 height 8
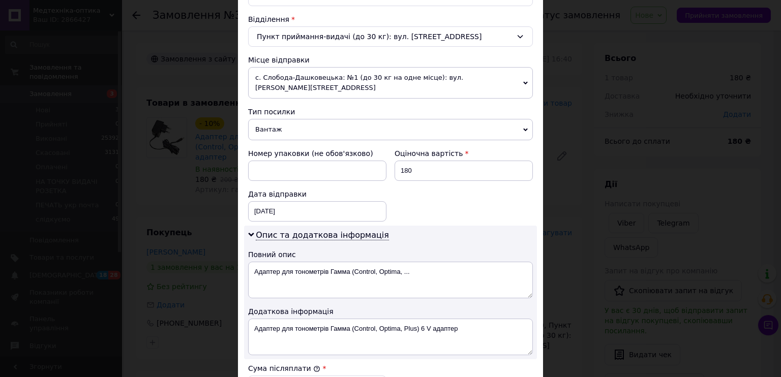
scroll to position [356, 0]
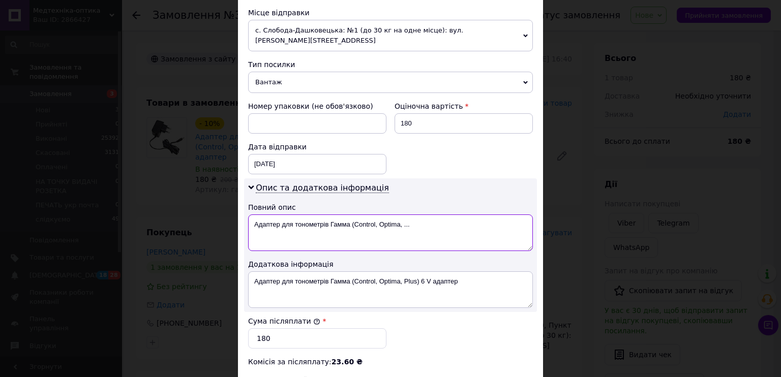
drag, startPoint x: 326, startPoint y: 212, endPoint x: 278, endPoint y: 213, distance: 47.8
click at [278, 214] on textarea "Адаптер для тонометрів Гамма (Control, Optima, ..." at bounding box center [390, 232] width 285 height 37
drag, startPoint x: 358, startPoint y: 211, endPoint x: 302, endPoint y: 212, distance: 55.9
click at [302, 214] on textarea "Адаптер Гамма (Control, Optima, ..." at bounding box center [390, 232] width 285 height 37
click at [277, 214] on textarea "Адаптер Гамма чорн." at bounding box center [390, 232] width 285 height 37
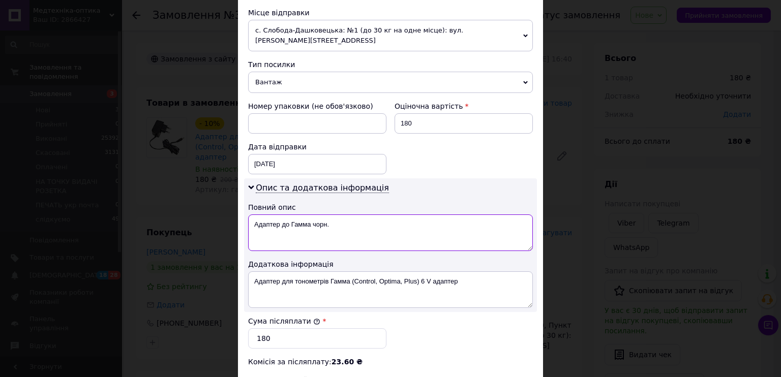
click at [319, 214] on textarea "Адаптер до Гамма чорн." at bounding box center [390, 232] width 285 height 37
type textarea "Адаптер до Гамма чорн."
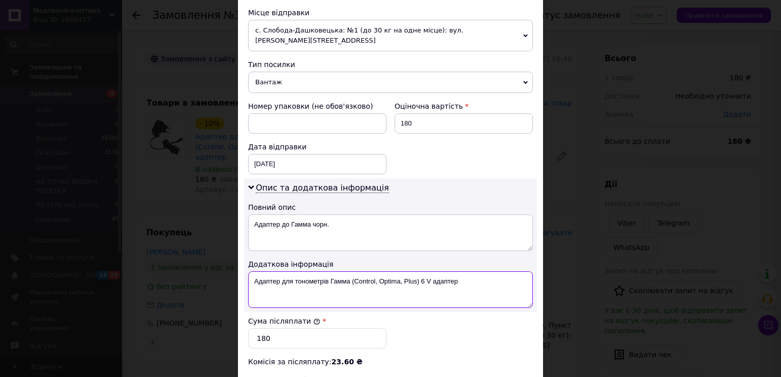
click at [319, 273] on textarea "Адаптер для тонометрів Гамма (Control, Optima, Plus) 6 V адаптер" at bounding box center [390, 289] width 285 height 37
paste textarea "Гамма чорн."
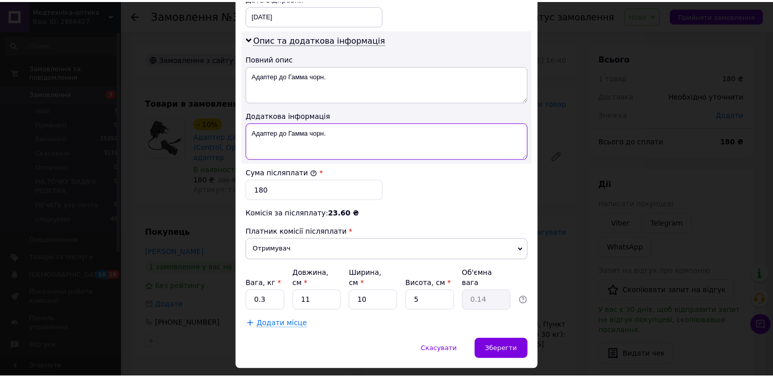
scroll to position [508, 0]
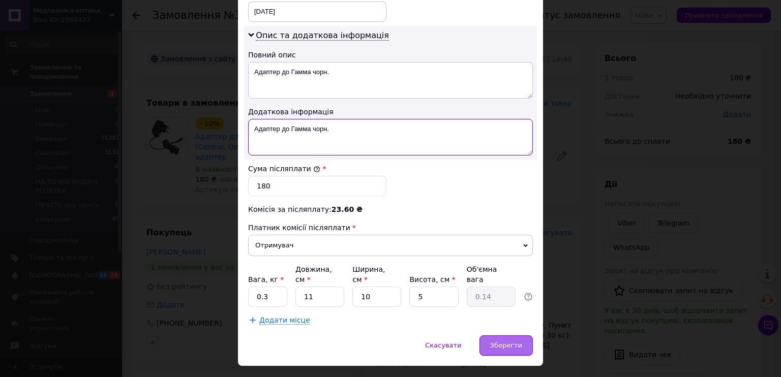
type textarea "Адаптер до Гамма чорн."
click at [504, 341] on span "Зберегти" at bounding box center [506, 345] width 32 height 8
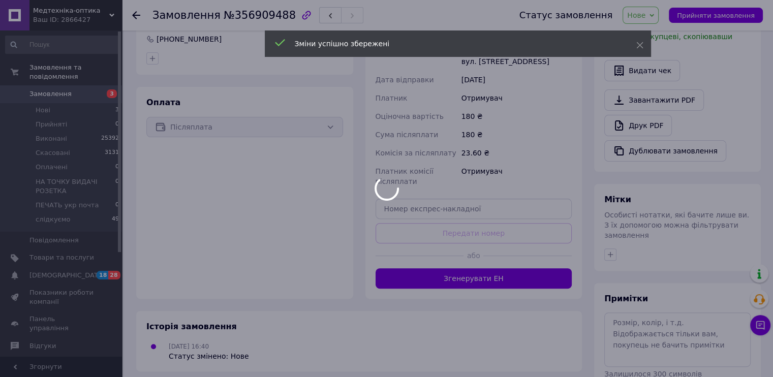
scroll to position [291, 0]
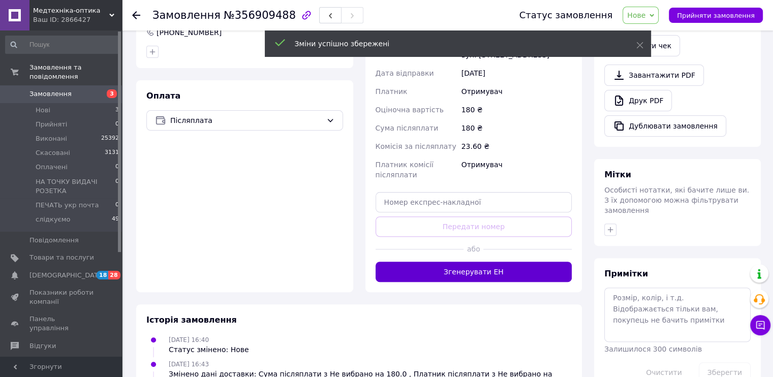
click at [508, 262] on button "Згенерувати ЕН" at bounding box center [474, 272] width 197 height 20
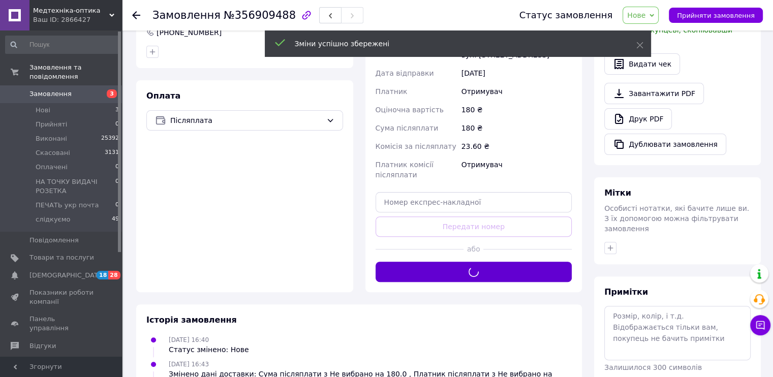
scroll to position [37, 0]
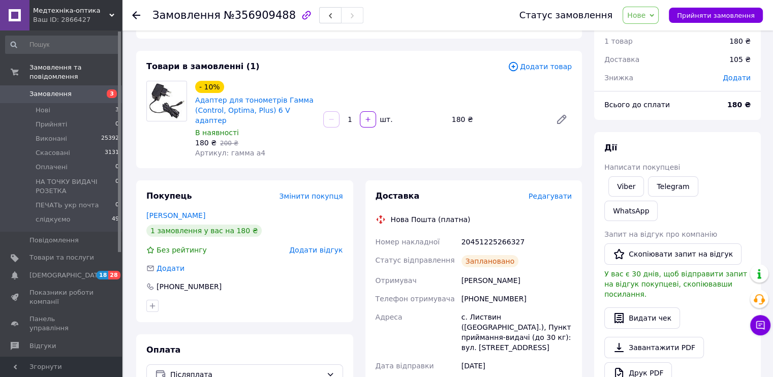
click at [654, 16] on icon at bounding box center [651, 15] width 5 height 5
click at [661, 51] on li "Виконано" at bounding box center [675, 50] width 105 height 15
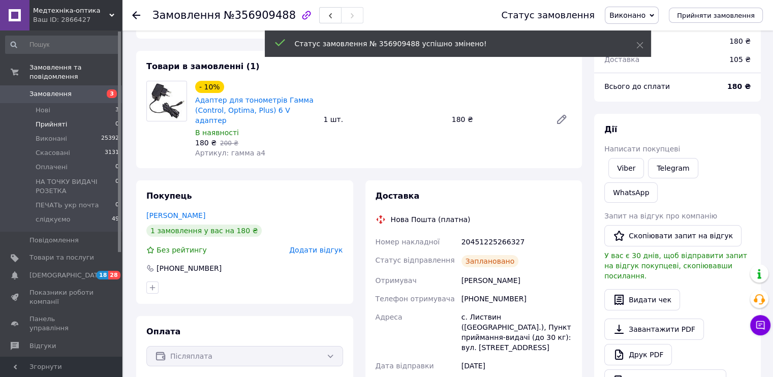
click at [57, 120] on span "Прийняті" at bounding box center [52, 124] width 32 height 9
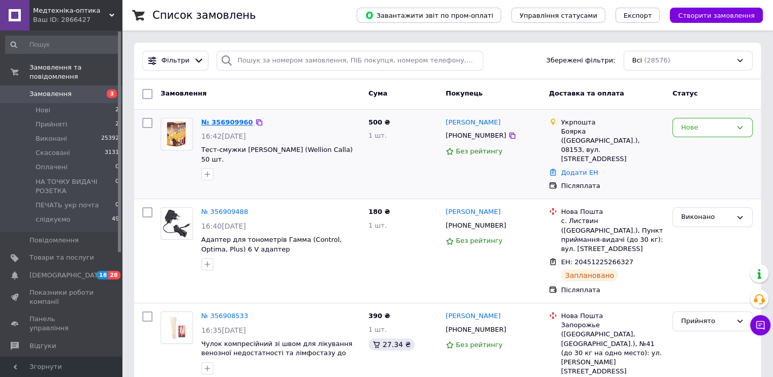
click at [221, 123] on link "№ 356909960" at bounding box center [227, 122] width 52 height 8
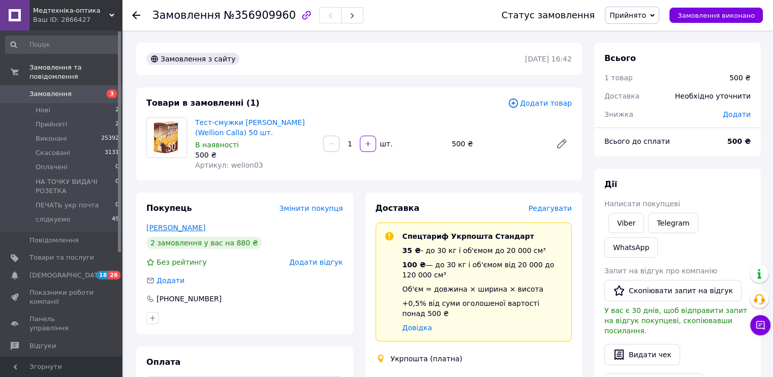
click at [183, 229] on link "Піндюра Любов" at bounding box center [175, 228] width 59 height 8
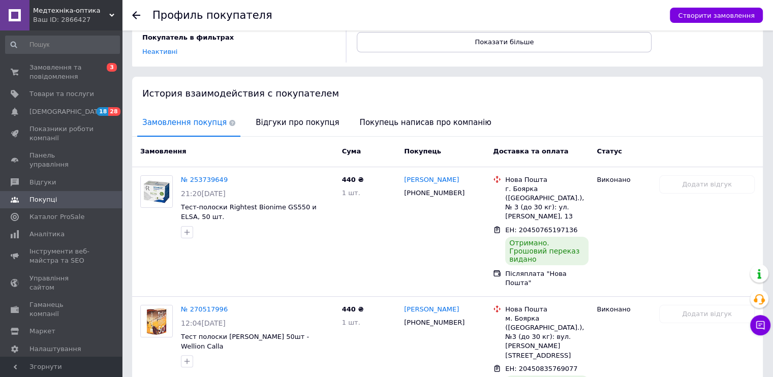
scroll to position [254, 0]
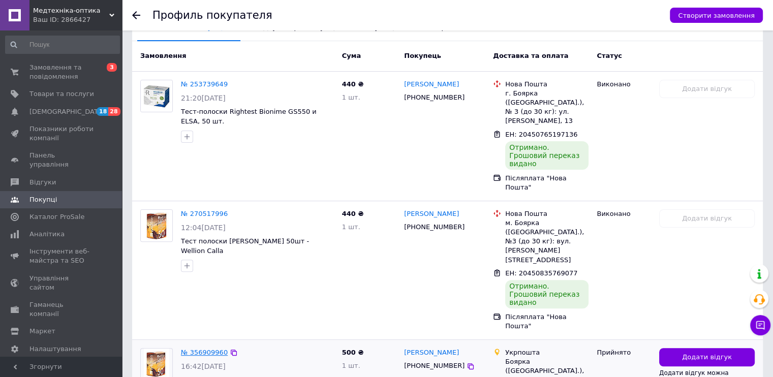
click at [195, 349] on link "№ 356909960" at bounding box center [204, 353] width 47 height 8
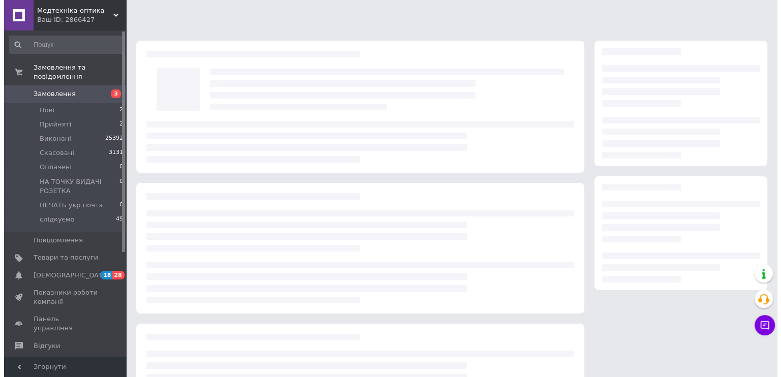
scroll to position [51, 0]
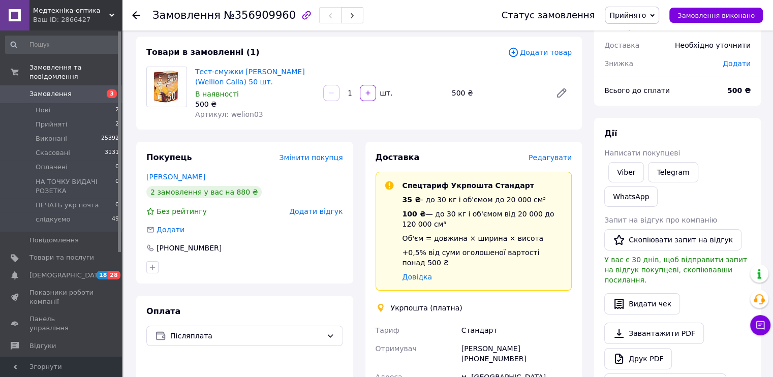
click at [558, 154] on span "Редагувати" at bounding box center [550, 157] width 43 height 8
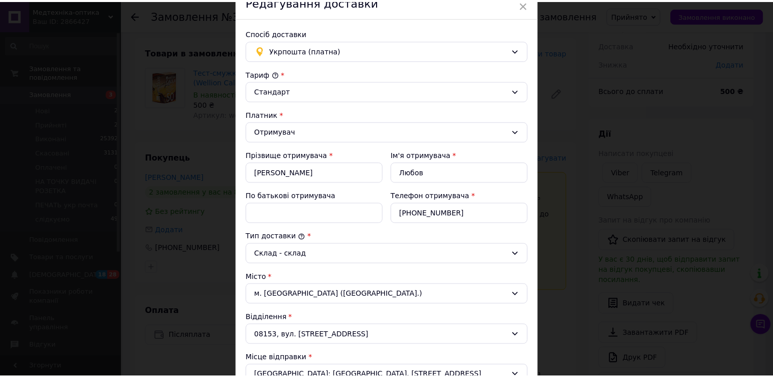
scroll to position [305, 0]
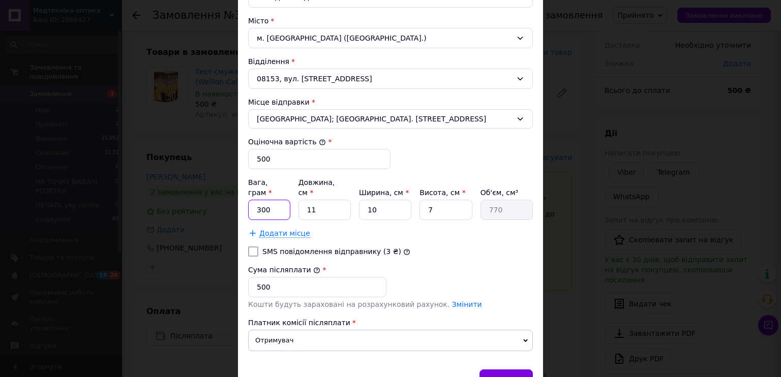
click at [278, 200] on input "300" at bounding box center [269, 210] width 42 height 20
type input "50"
click at [390, 200] on input "10" at bounding box center [385, 210] width 52 height 20
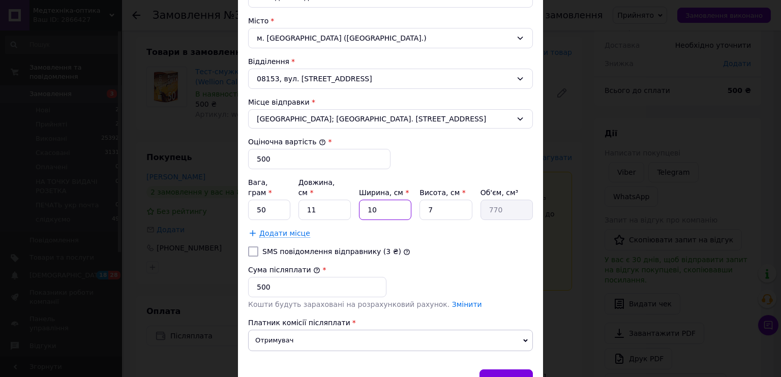
type input "5"
type input "385"
type input "5"
click at [500, 376] on span "Зберегти" at bounding box center [506, 380] width 32 height 8
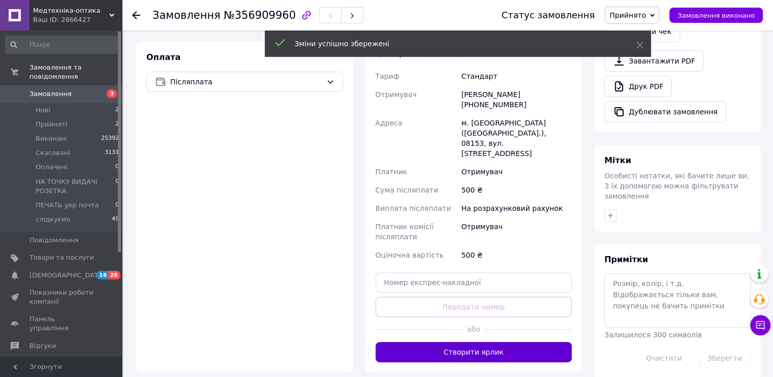
click at [524, 342] on button "Створити ярлик" at bounding box center [474, 352] width 197 height 20
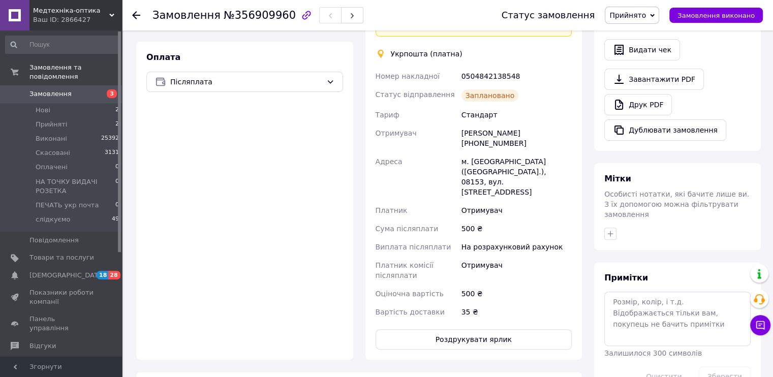
click at [646, 15] on span "Прийнято" at bounding box center [627, 15] width 37 height 8
click at [650, 96] on li "ПЕЧАТЬ укр почта" at bounding box center [657, 96] width 105 height 15
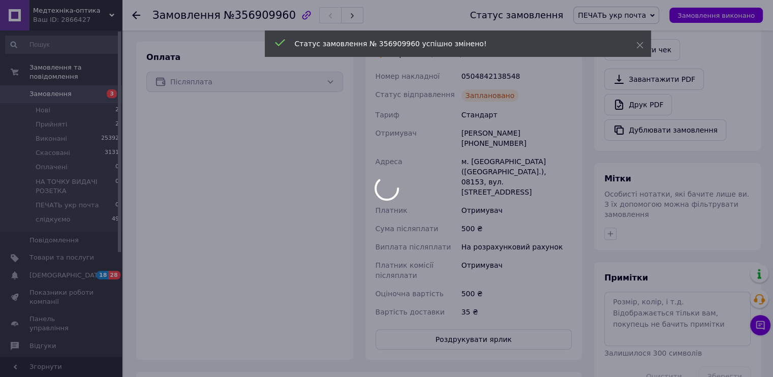
click at [136, 14] on div at bounding box center [386, 188] width 773 height 377
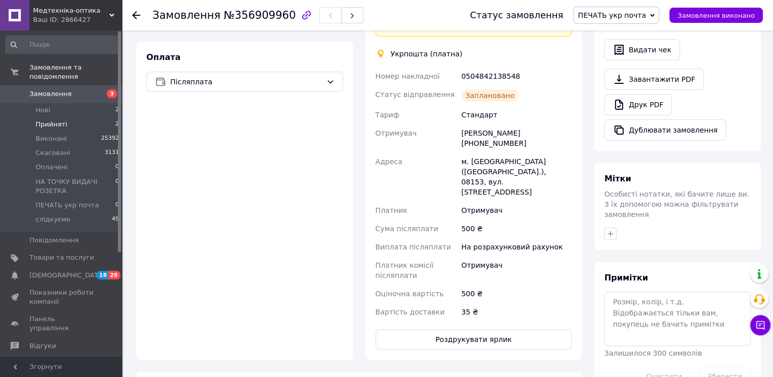
click at [54, 120] on span "Прийняті" at bounding box center [52, 124] width 32 height 9
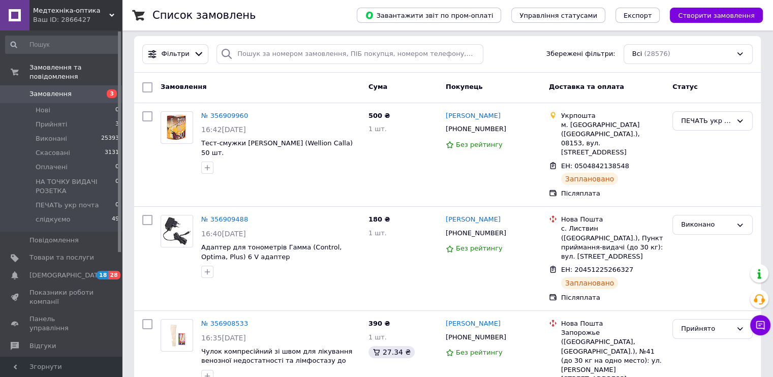
scroll to position [152, 0]
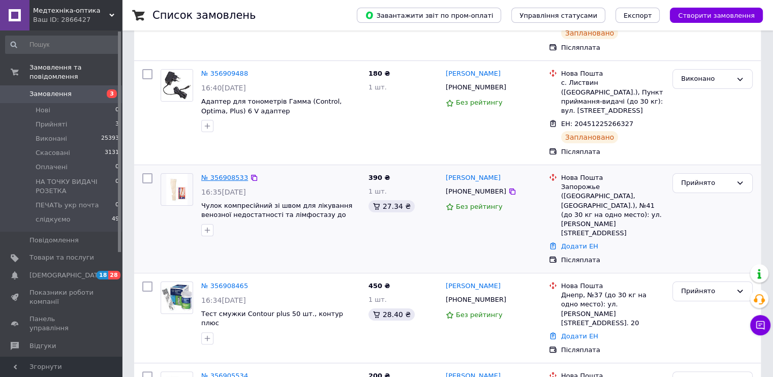
click at [225, 174] on link "№ 356908533" at bounding box center [224, 178] width 47 height 8
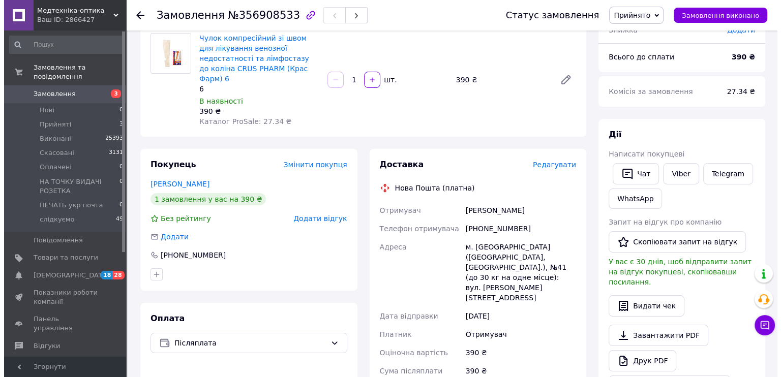
scroll to position [102, 0]
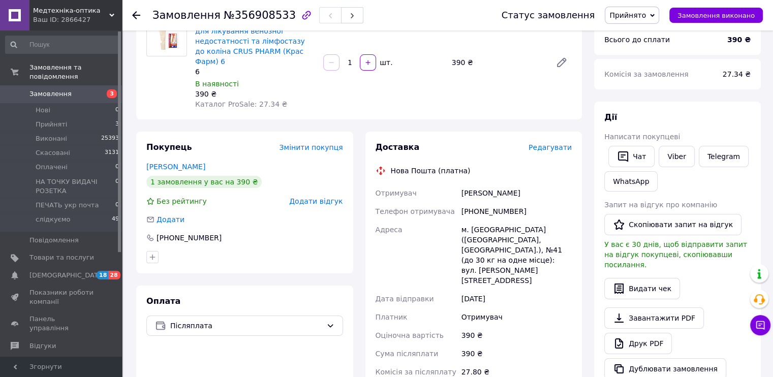
click at [550, 143] on span "Редагувати" at bounding box center [550, 147] width 43 height 8
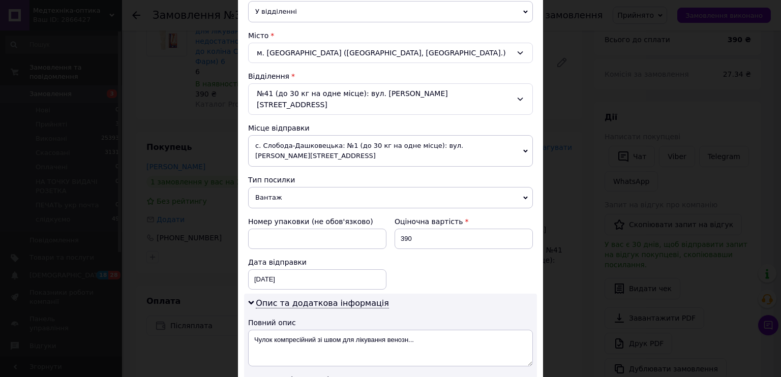
scroll to position [305, 0]
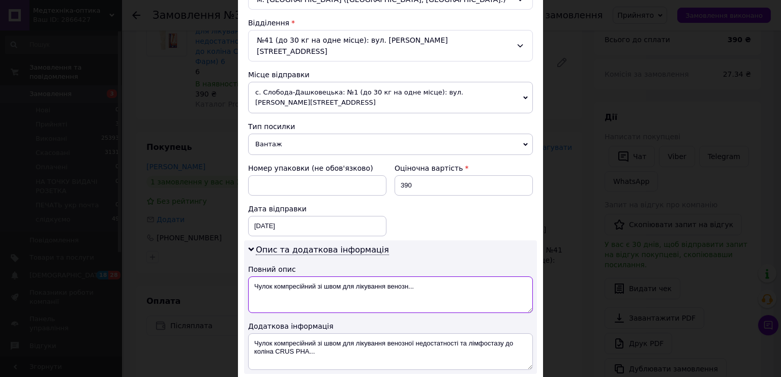
click at [311, 276] on textarea "Чулок компресійний зі швом для лікування венозн..." at bounding box center [390, 294] width 285 height 37
click at [311, 276] on textarea "ДК р6" at bounding box center [390, 294] width 285 height 37
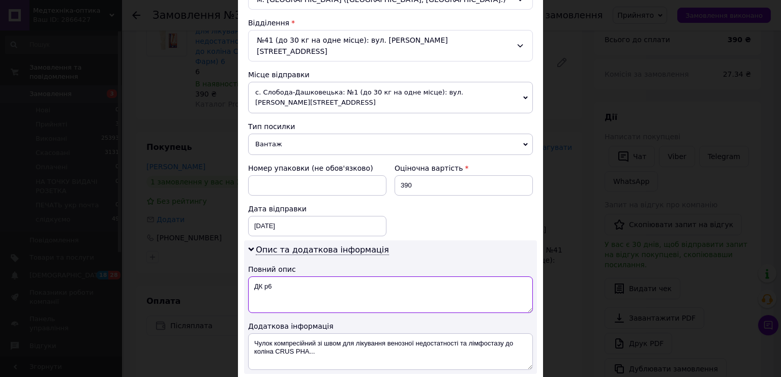
click at [311, 276] on textarea "ДК р6" at bounding box center [390, 294] width 285 height 37
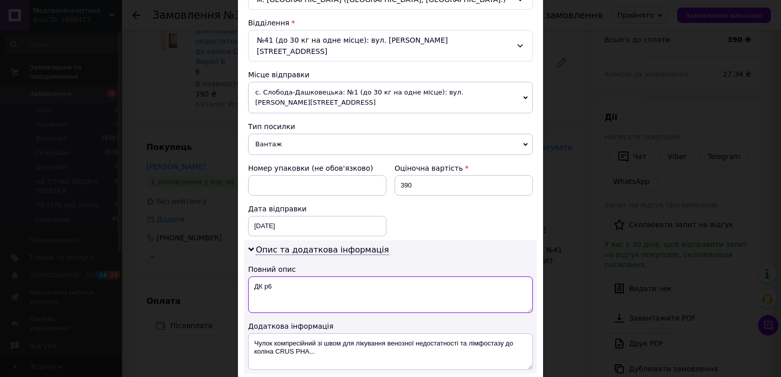
type textarea "ДК р6"
click at [309, 333] on textarea "Чулок компресійний зі швом для лікування венозної недостатності та лімфостазу д…" at bounding box center [390, 351] width 285 height 37
paste textarea "К р6"
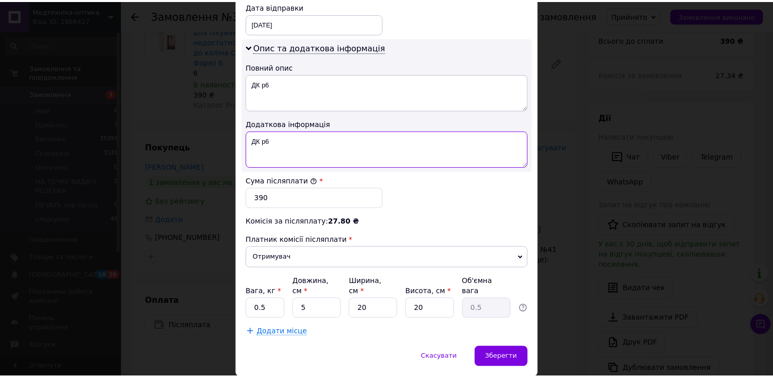
scroll to position [508, 0]
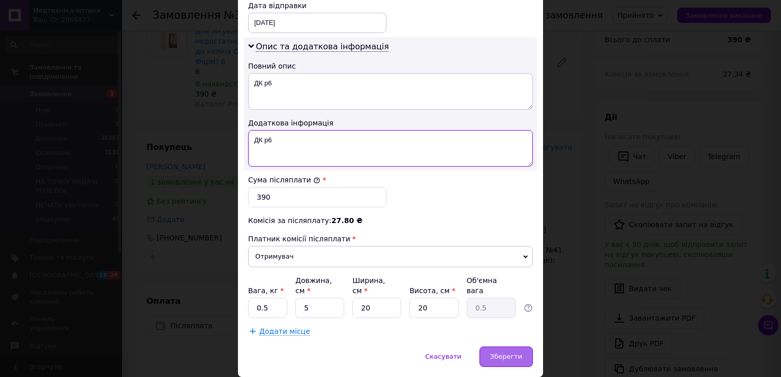
type textarea "ДК р6"
click at [512, 353] on span "Зберегти" at bounding box center [506, 357] width 32 height 8
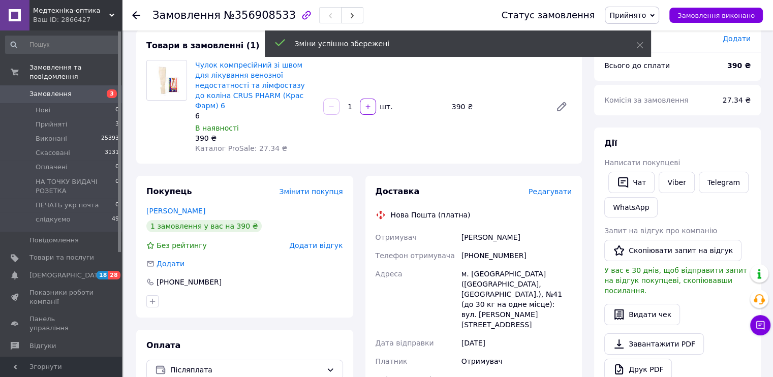
scroll to position [0, 0]
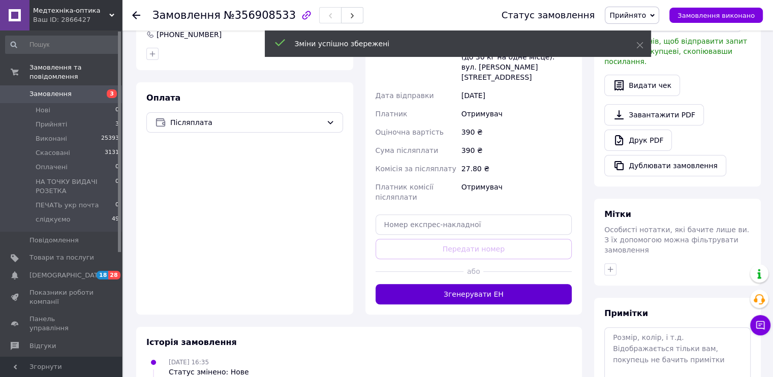
click at [490, 284] on button "Згенерувати ЕН" at bounding box center [474, 294] width 197 height 20
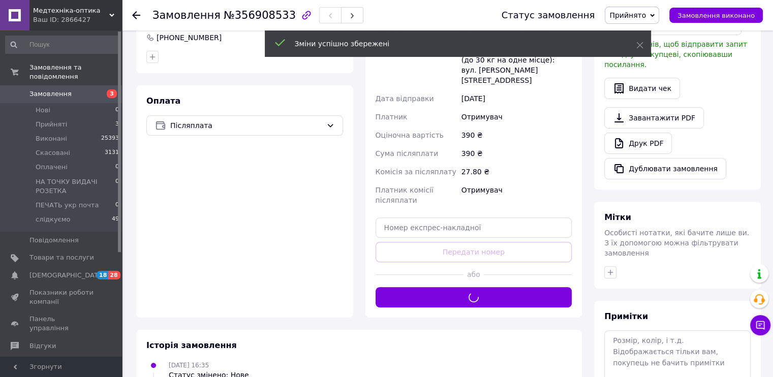
scroll to position [102, 0]
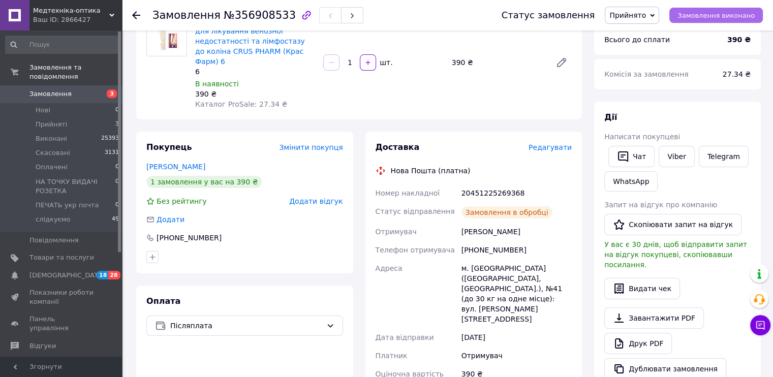
click at [740, 18] on span "Замовлення виконано" at bounding box center [715, 16] width 77 height 8
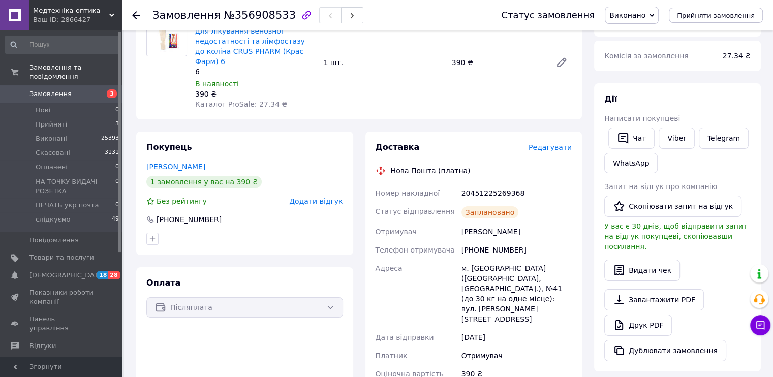
click at [133, 16] on use at bounding box center [136, 15] width 8 height 8
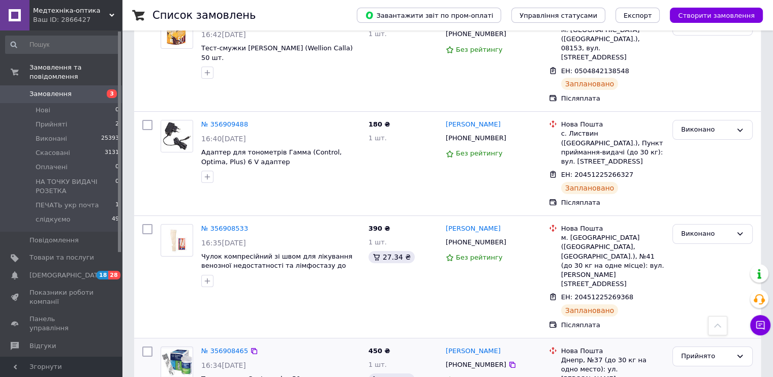
scroll to position [254, 0]
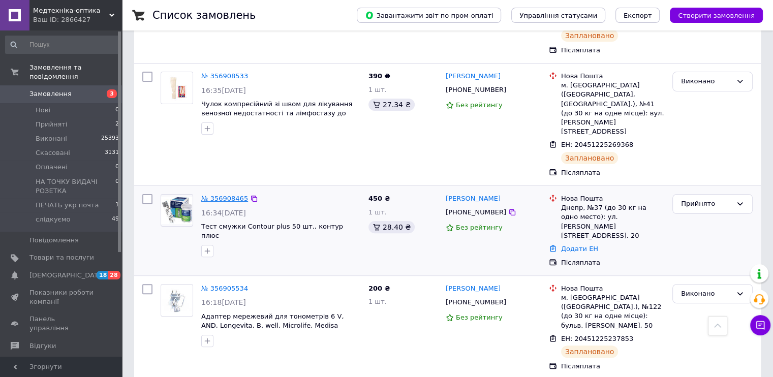
click at [232, 195] on link "№ 356908465" at bounding box center [224, 199] width 47 height 8
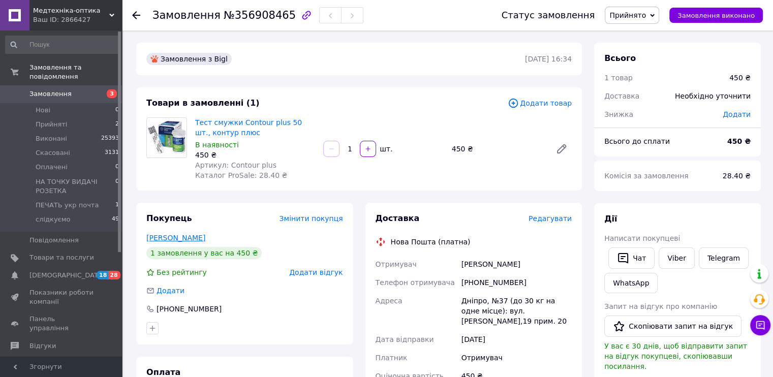
click at [166, 238] on link "Кокоша Андрій" at bounding box center [175, 238] width 59 height 8
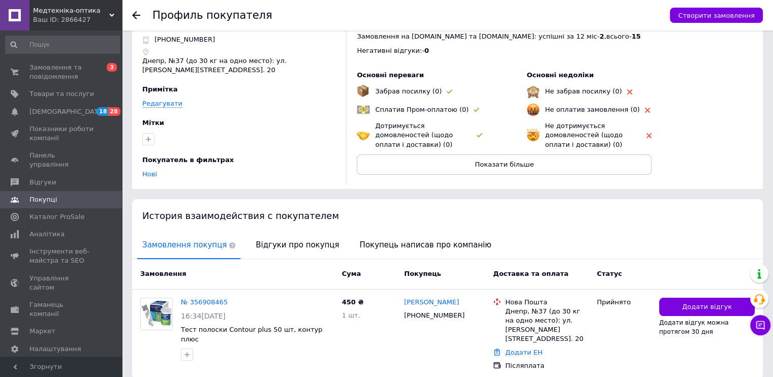
scroll to position [69, 0]
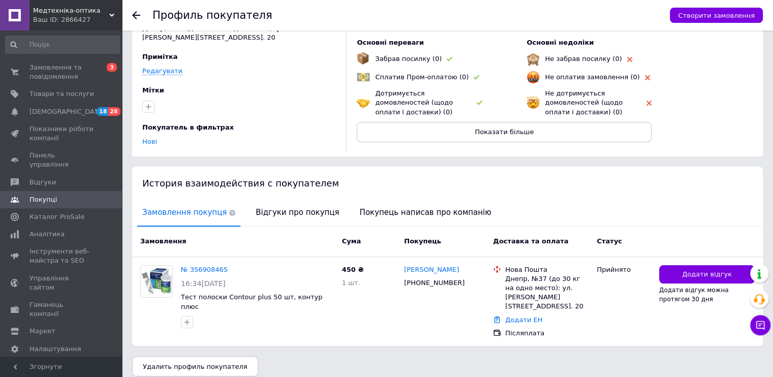
click at [134, 14] on use at bounding box center [136, 15] width 8 height 8
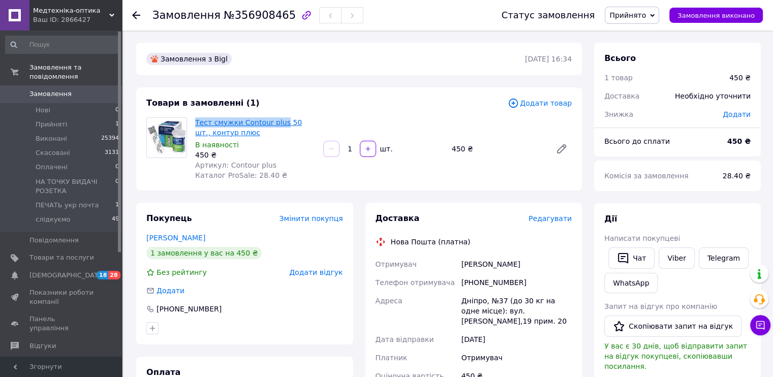
drag, startPoint x: 197, startPoint y: 120, endPoint x: 278, endPoint y: 125, distance: 82.0
click at [278, 125] on div "Тест смужки Contour plus 50 шт., контур плюс В наявності 450 ₴ Артикул: Contour…" at bounding box center [255, 148] width 128 height 67
copy link "Тест смужки Contour plus"
click at [559, 215] on span "Редагувати" at bounding box center [550, 218] width 43 height 8
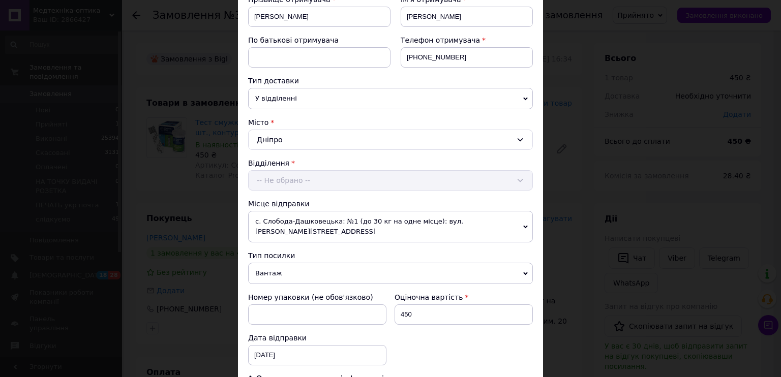
scroll to position [305, 0]
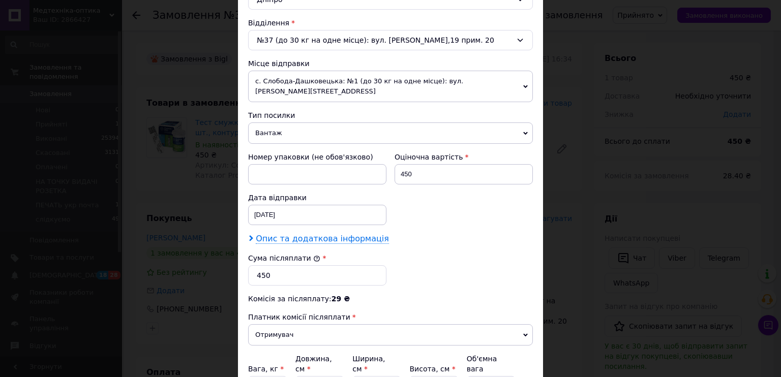
click at [305, 234] on span "Опис та додаткова інформація" at bounding box center [322, 239] width 133 height 10
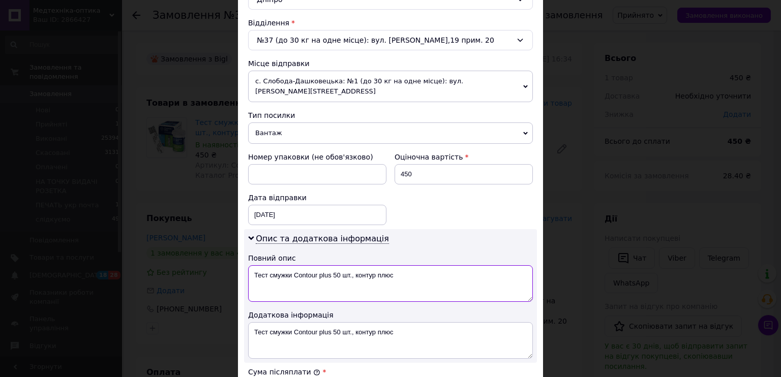
click at [300, 265] on textarea "Тест смужки Contour plus 50 шт., контур плюс" at bounding box center [390, 283] width 285 height 37
paste textarea
type textarea "Тест смужки Contour plus"
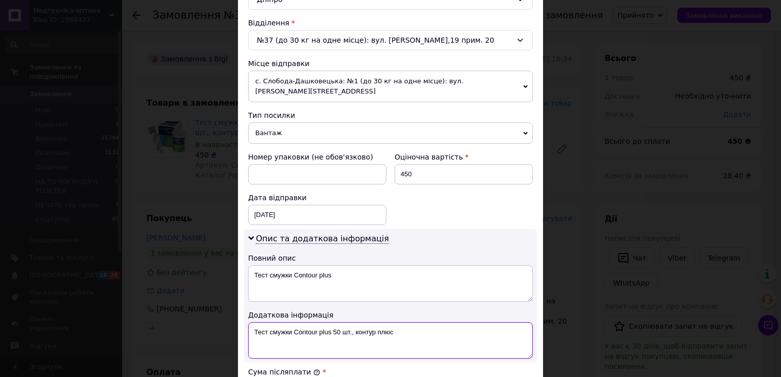
click at [281, 322] on textarea "Тест смужки Contour plus 50 шт., контур плюс" at bounding box center [390, 340] width 285 height 37
paste textarea
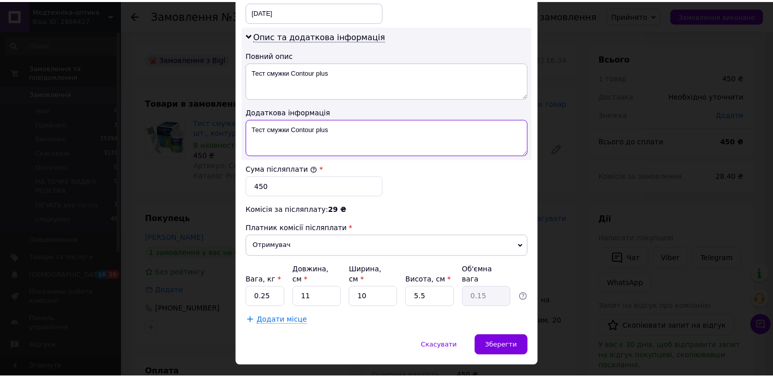
scroll to position [457, 0]
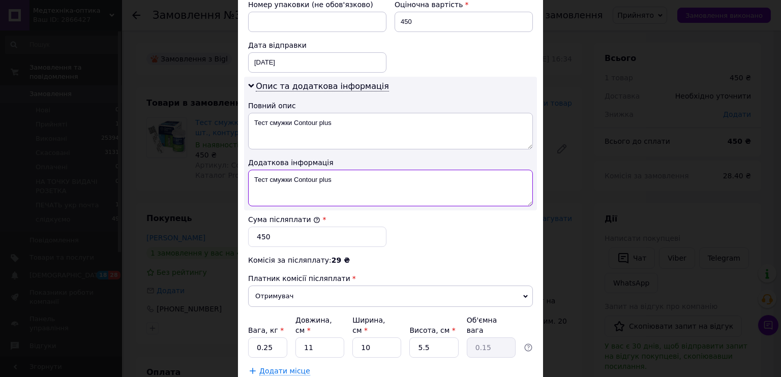
type textarea "Тест смужки Contour plus"
click at [289, 52] on div "[DATE] < 2025 > < Август > Пн Вт Ср Чт Пт Сб Вс 28 29 30 31 1 2 3 4 5 6 7 8 9 1…" at bounding box center [317, 62] width 138 height 20
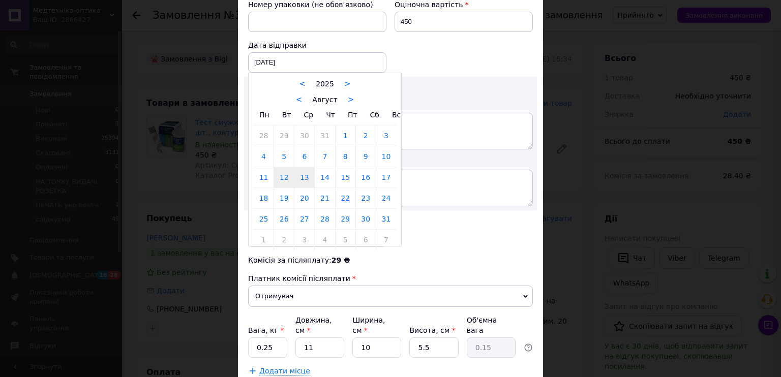
click at [301, 170] on link "13" at bounding box center [304, 177] width 20 height 20
type input "[DATE]"
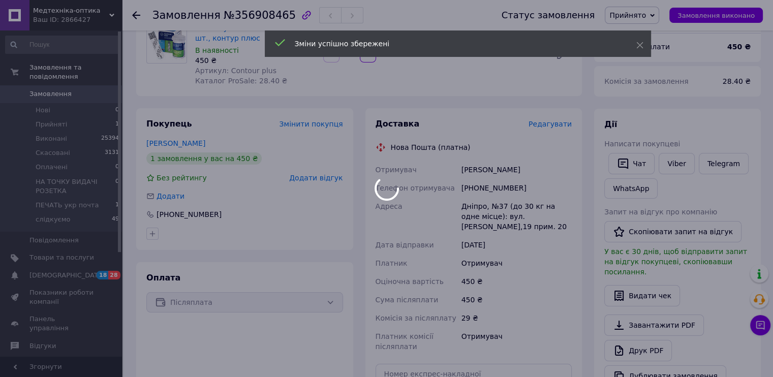
scroll to position [203, 0]
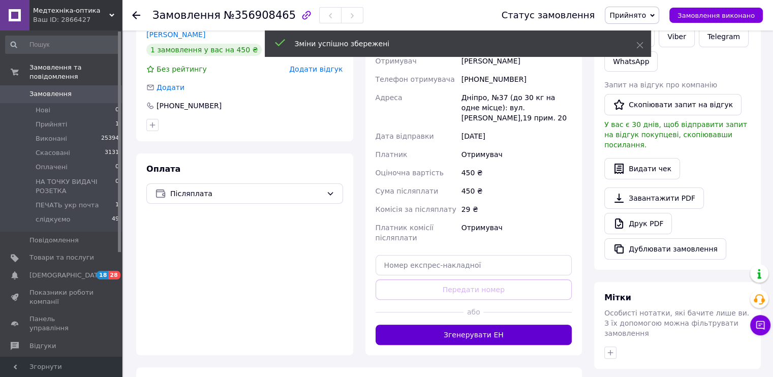
click at [500, 338] on button "Згенерувати ЕН" at bounding box center [474, 335] width 197 height 20
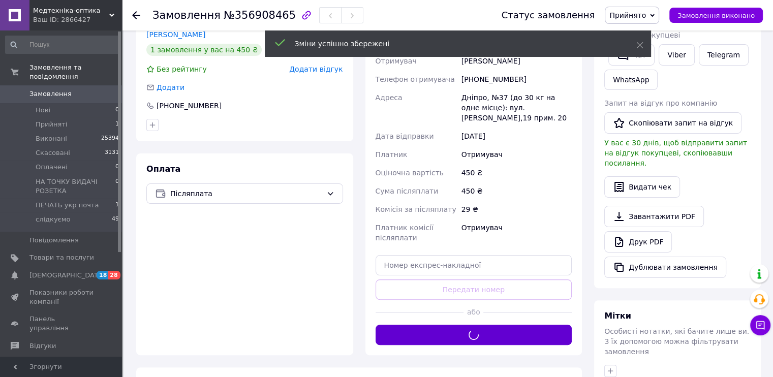
scroll to position [51, 0]
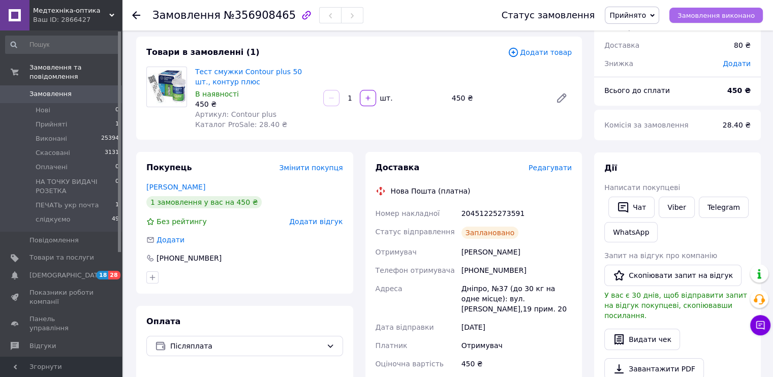
click at [718, 15] on span "Замовлення виконано" at bounding box center [715, 16] width 77 height 8
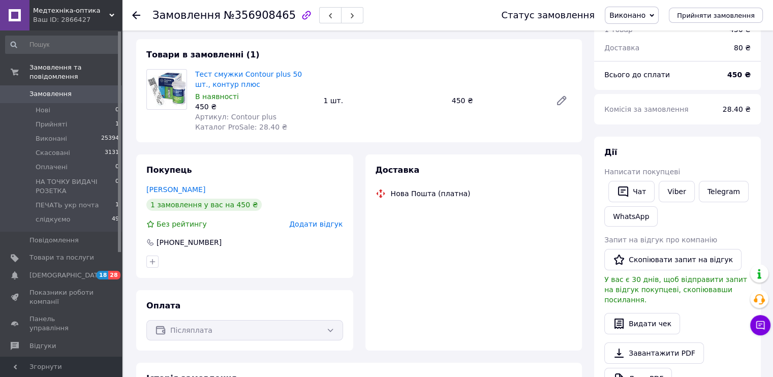
scroll to position [51, 0]
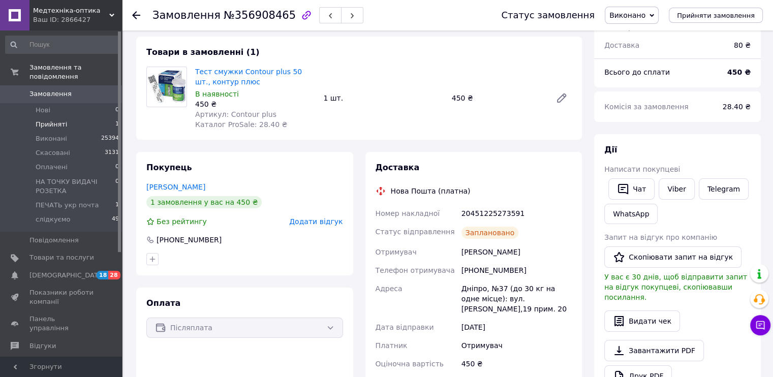
click at [49, 120] on span "Прийняті" at bounding box center [52, 124] width 32 height 9
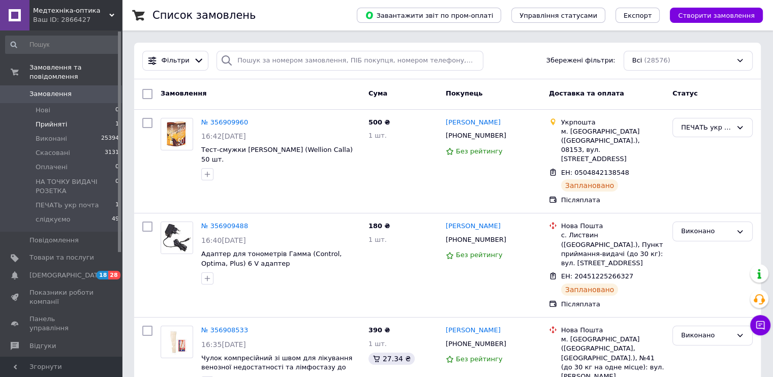
click at [62, 120] on span "Прийняті" at bounding box center [52, 124] width 32 height 9
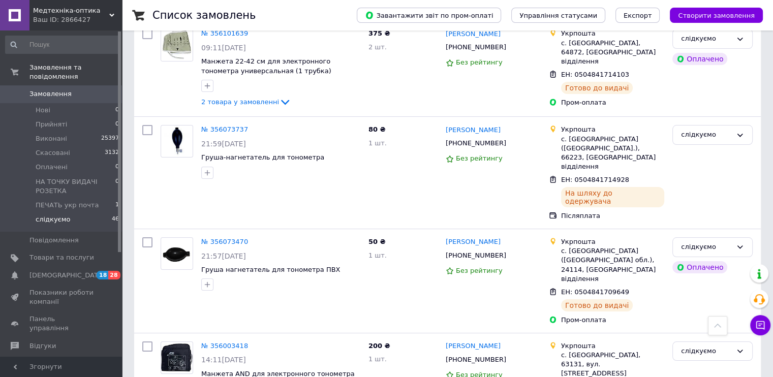
scroll to position [3905, 0]
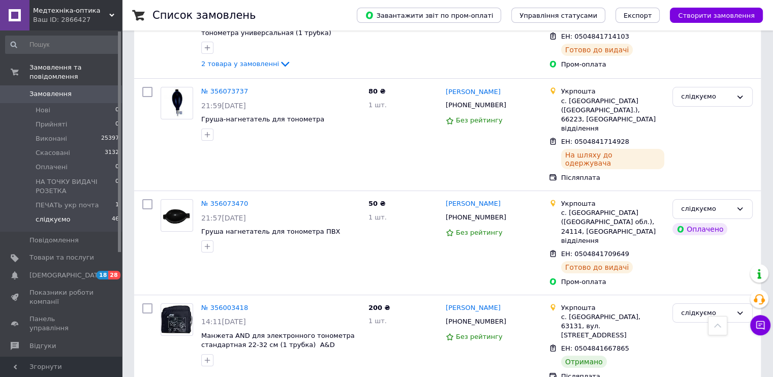
drag, startPoint x: 302, startPoint y: 306, endPoint x: 303, endPoint y: 319, distance: 13.3
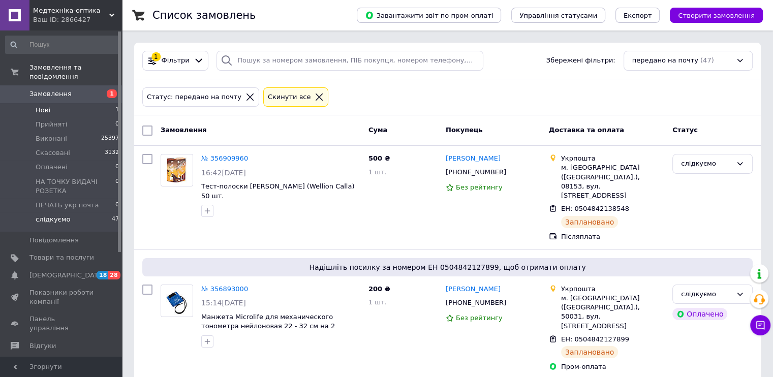
click at [58, 103] on li "Нові 1" at bounding box center [62, 110] width 125 height 14
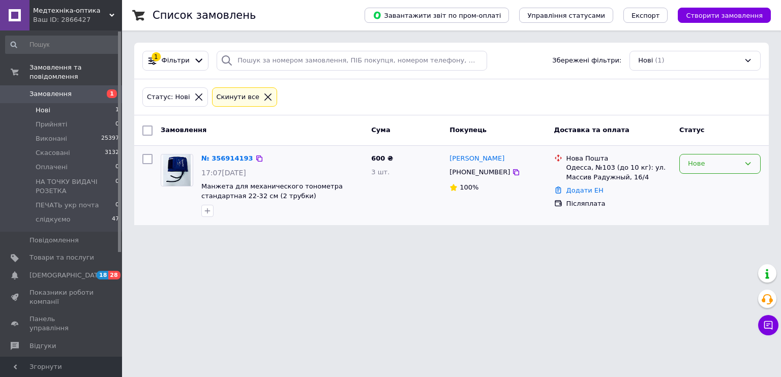
click at [700, 163] on div "Нове" at bounding box center [714, 164] width 52 height 11
click at [705, 181] on li "Прийнято" at bounding box center [719, 185] width 80 height 19
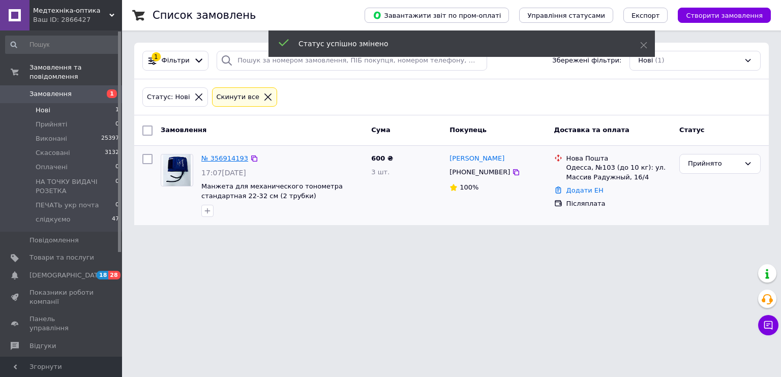
click at [220, 156] on link "№ 356914193" at bounding box center [224, 158] width 47 height 8
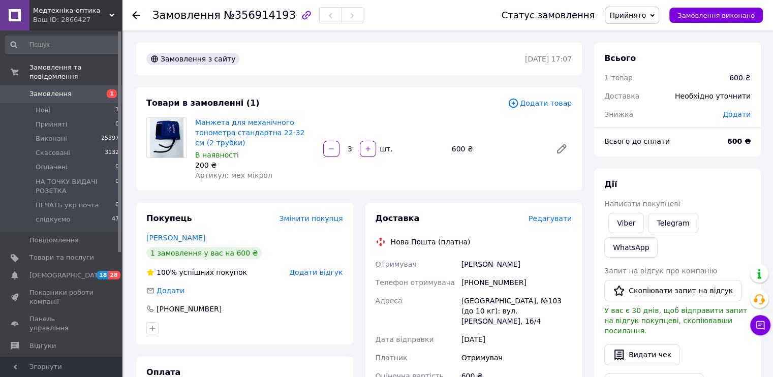
click at [551, 217] on span "Редагувати" at bounding box center [550, 218] width 43 height 8
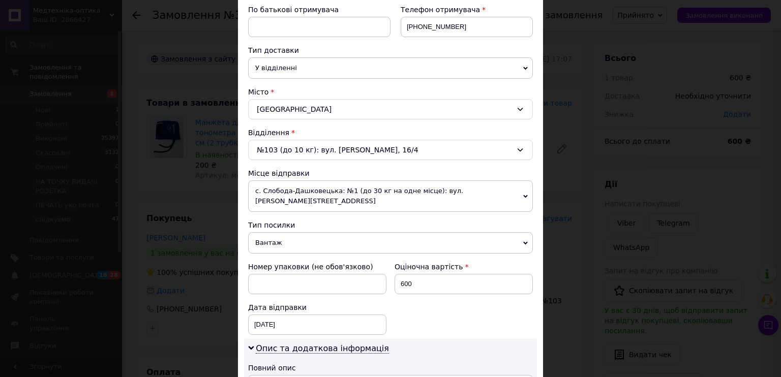
scroll to position [305, 0]
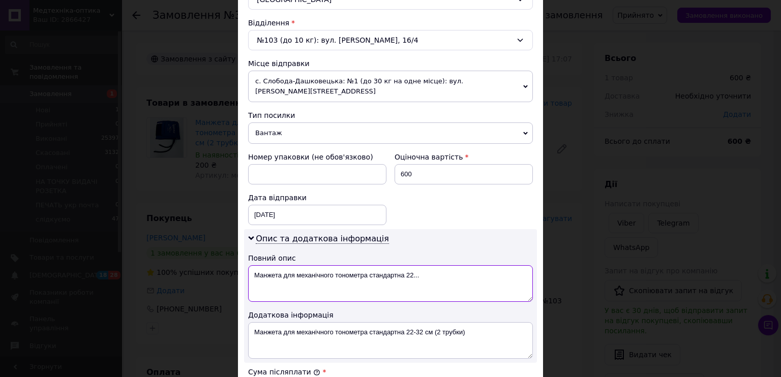
drag, startPoint x: 281, startPoint y: 261, endPoint x: 421, endPoint y: 264, distance: 140.8
click at [421, 265] on textarea "Манжета для механічного тонометра стандартна 22..." at bounding box center [390, 283] width 285 height 37
click at [313, 265] on textarea "Манжета мех мікрол" at bounding box center [390, 283] width 285 height 37
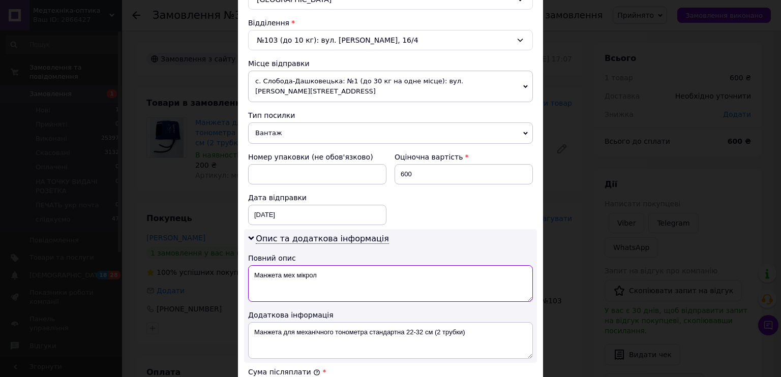
type textarea "Манжета мех мікрол"
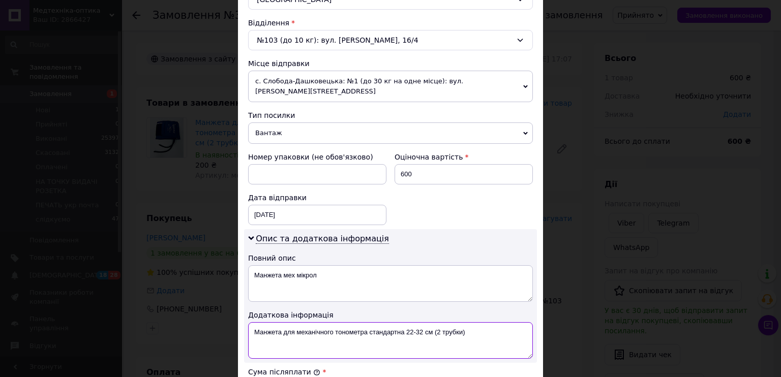
click at [332, 322] on textarea "Манжета для механічного тонометра стандартна 22-32 см (2 трубки)" at bounding box center [390, 340] width 285 height 37
paste textarea "ех мікрол"
type textarea "Манжета мех мікрол"
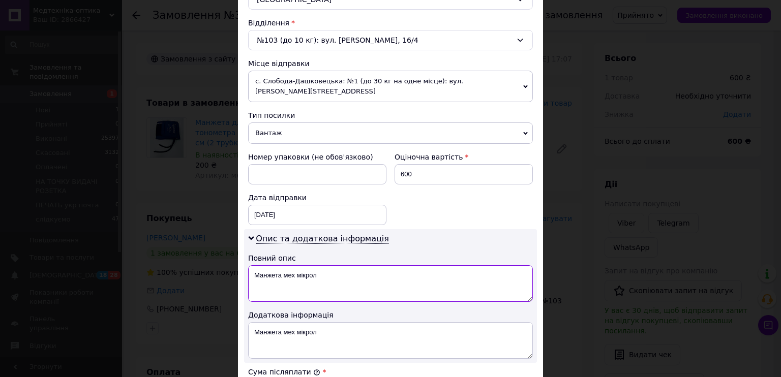
click at [343, 265] on textarea "Манжета мех мікрол" at bounding box center [390, 283] width 285 height 37
click at [314, 265] on textarea "Манжета мех мікрол 3шт" at bounding box center [390, 283] width 285 height 37
type textarea "Манжета мех мікрол 3шт"
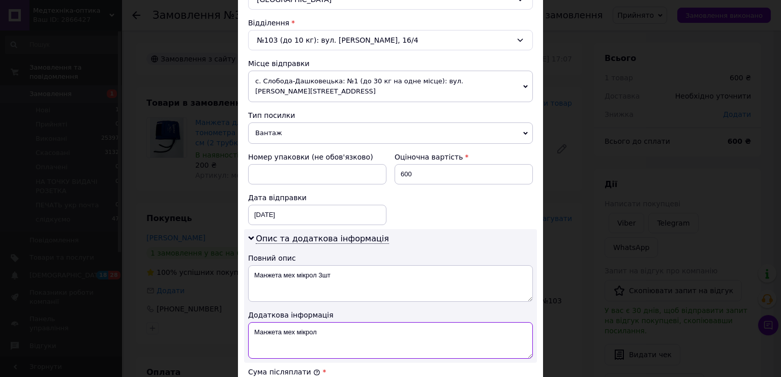
click at [324, 322] on textarea "Манжета мех мікрол" at bounding box center [390, 340] width 285 height 37
paste textarea "3шт"
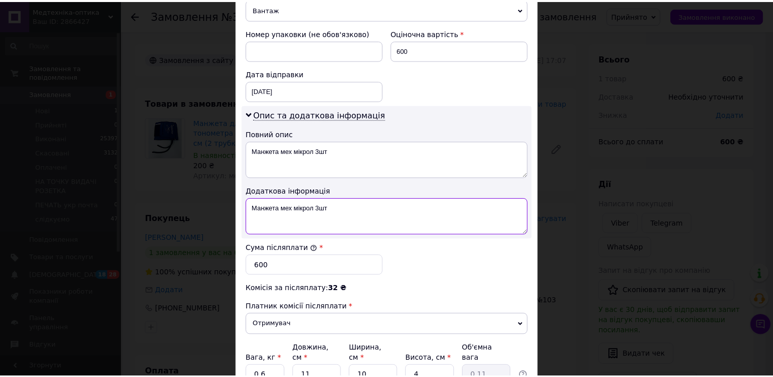
scroll to position [457, 0]
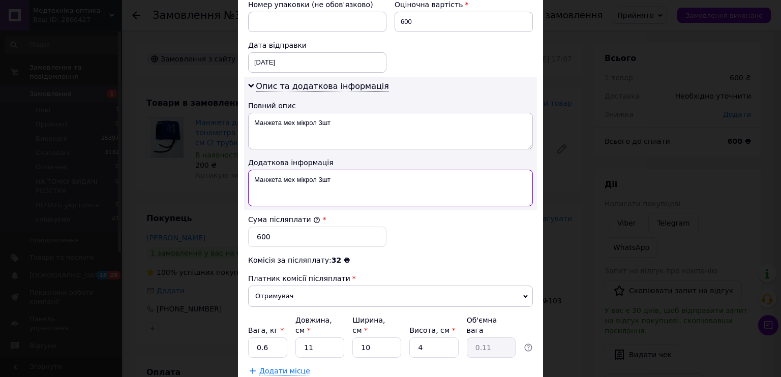
type textarea "Манжета мех мікрол 3шт"
drag, startPoint x: 259, startPoint y: 327, endPoint x: 264, endPoint y: 330, distance: 5.9
click at [264, 337] on input "0.6" at bounding box center [267, 347] width 39 height 20
click at [261, 337] on input "0.6" at bounding box center [267, 347] width 39 height 20
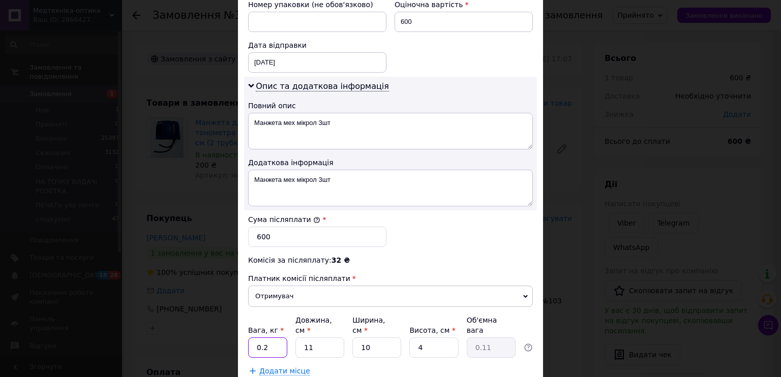
drag, startPoint x: 263, startPoint y: 325, endPoint x: 269, endPoint y: 329, distance: 7.6
click at [269, 337] on input "0.2" at bounding box center [267, 347] width 39 height 20
type input "0.5"
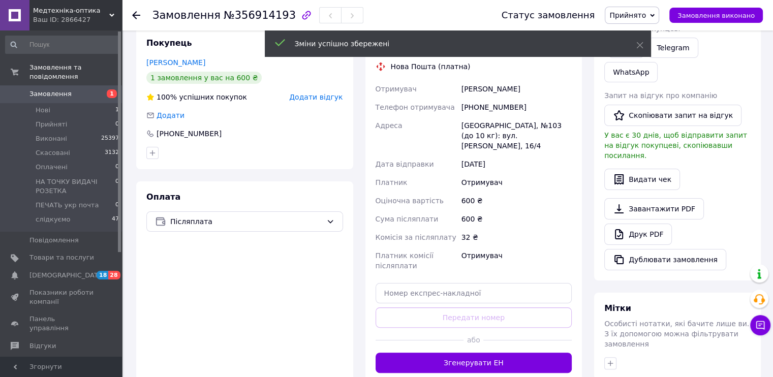
scroll to position [254, 0]
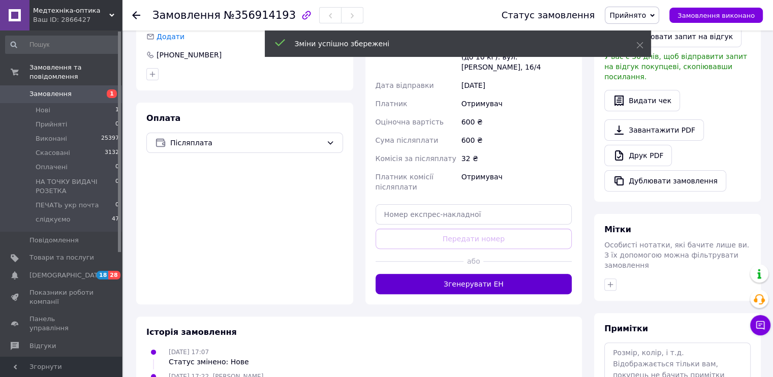
click at [461, 278] on button "Згенерувати ЕН" at bounding box center [474, 284] width 197 height 20
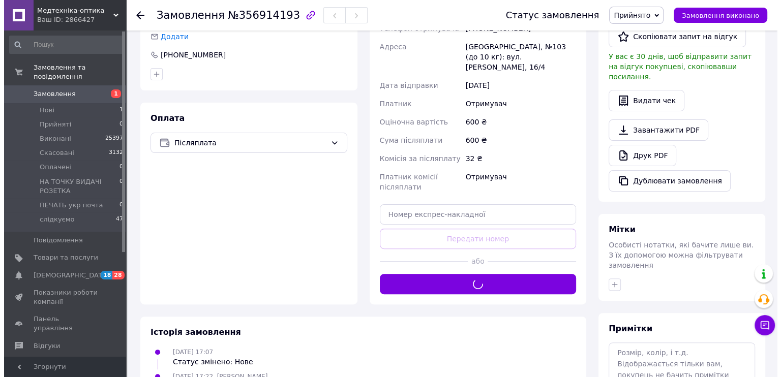
scroll to position [102, 0]
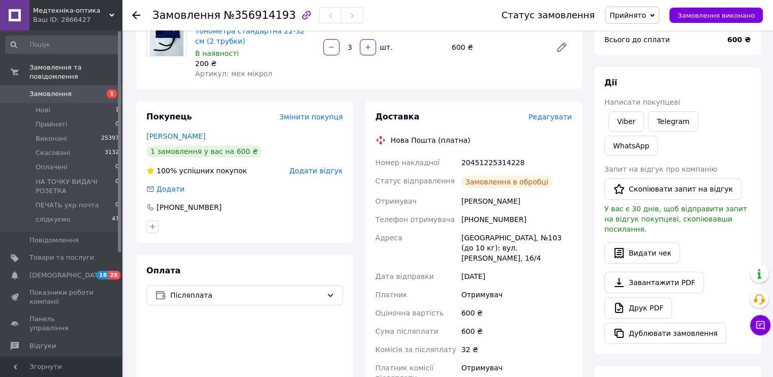
click at [566, 114] on span "Редагувати" at bounding box center [550, 117] width 43 height 8
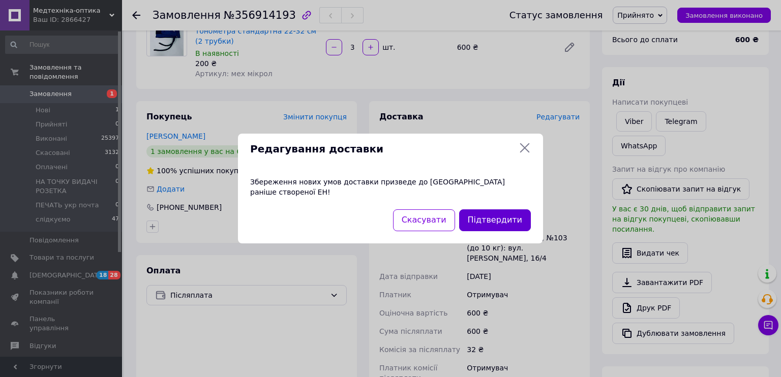
click at [497, 212] on button "Підтвердити" at bounding box center [495, 220] width 72 height 22
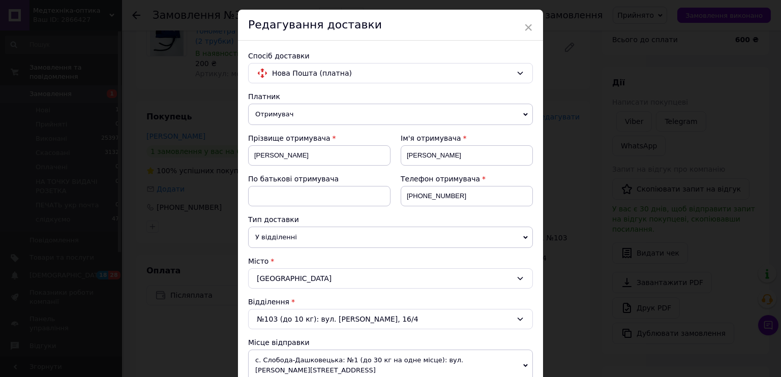
scroll to position [254, 0]
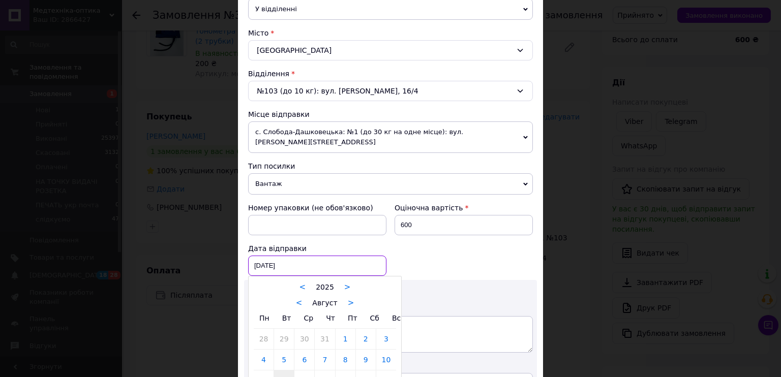
click at [274, 259] on div "12.08.2025 < 2025 > < Август > Пн Вт Ср Чт Пт Сб Вс 28 29 30 31 1 2 3 4 5 6 7 8…" at bounding box center [317, 266] width 138 height 20
click at [306, 370] on link "13" at bounding box center [304, 380] width 20 height 20
type input "[DATE]"
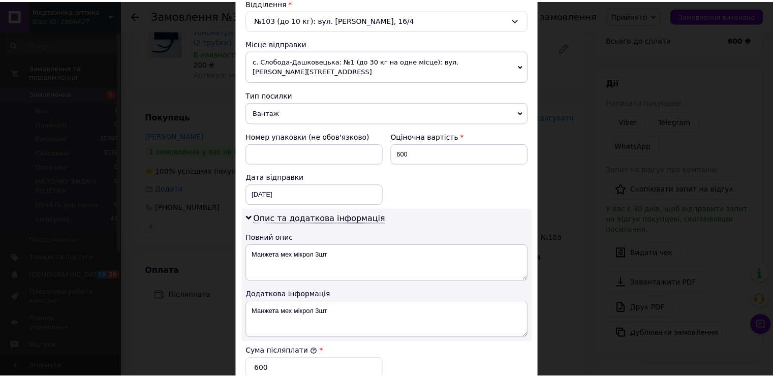
scroll to position [508, 0]
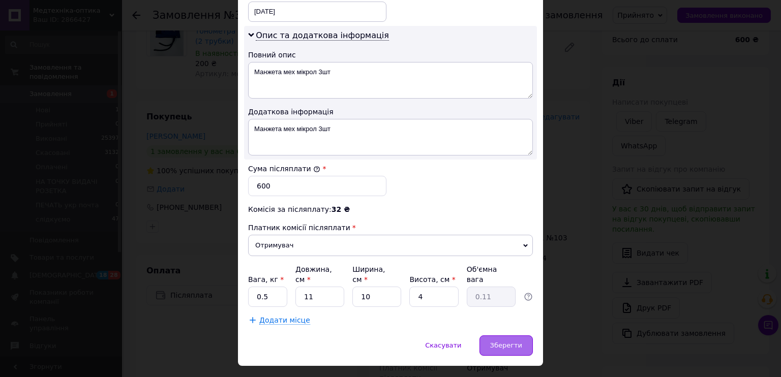
click at [515, 341] on span "Зберегти" at bounding box center [506, 345] width 32 height 8
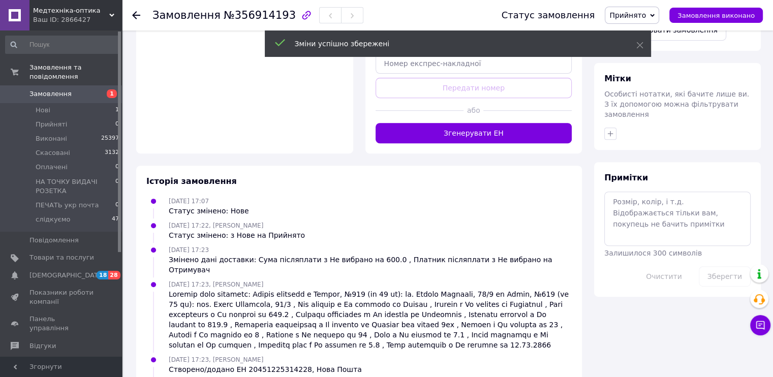
scroll to position [407, 0]
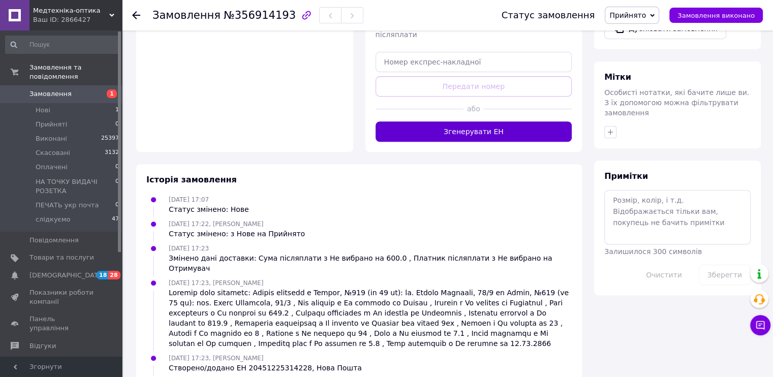
click at [496, 121] on button "Згенерувати ЕН" at bounding box center [474, 131] width 197 height 20
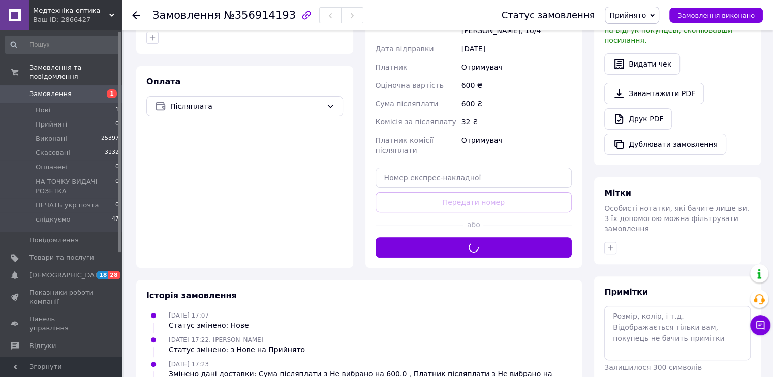
scroll to position [152, 0]
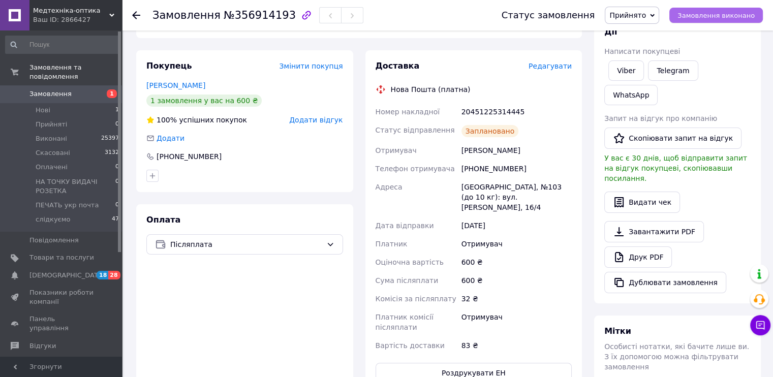
click at [726, 13] on span "Замовлення виконано" at bounding box center [715, 16] width 77 height 8
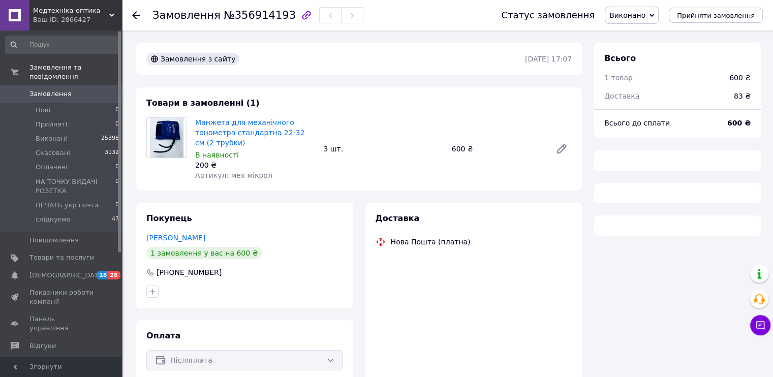
scroll to position [48, 0]
